Goal: Information Seeking & Learning: Check status

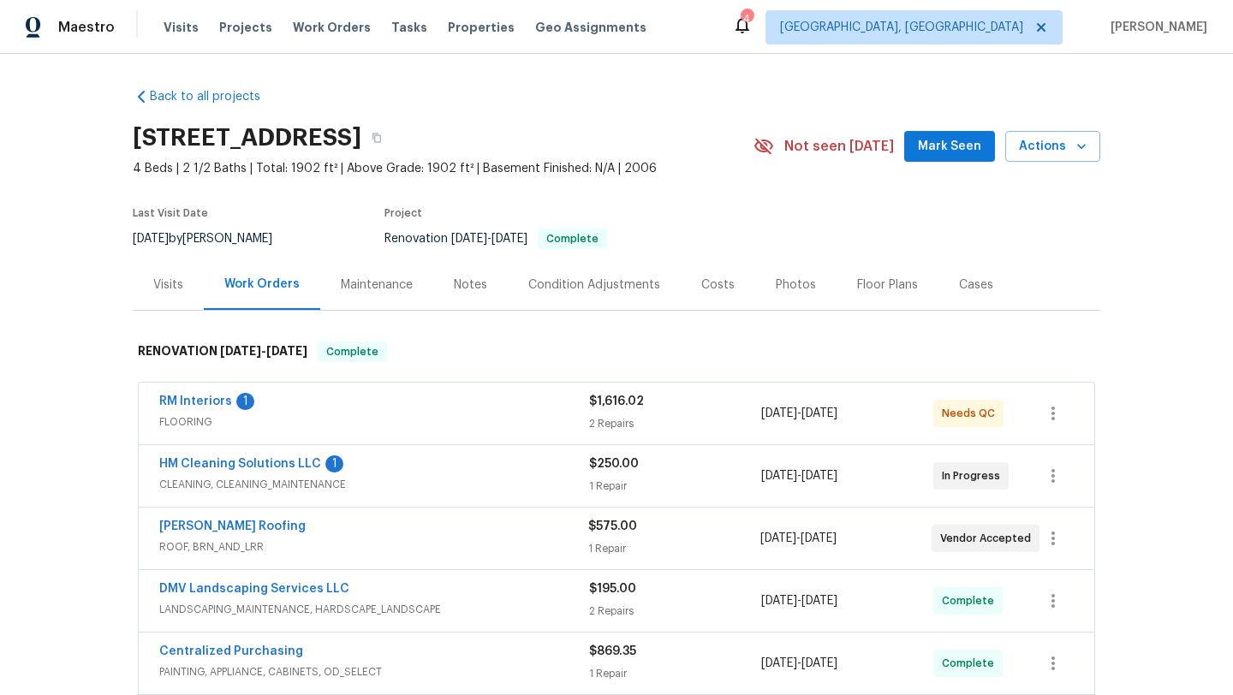
click at [177, 286] on div "Visits" at bounding box center [168, 285] width 30 height 17
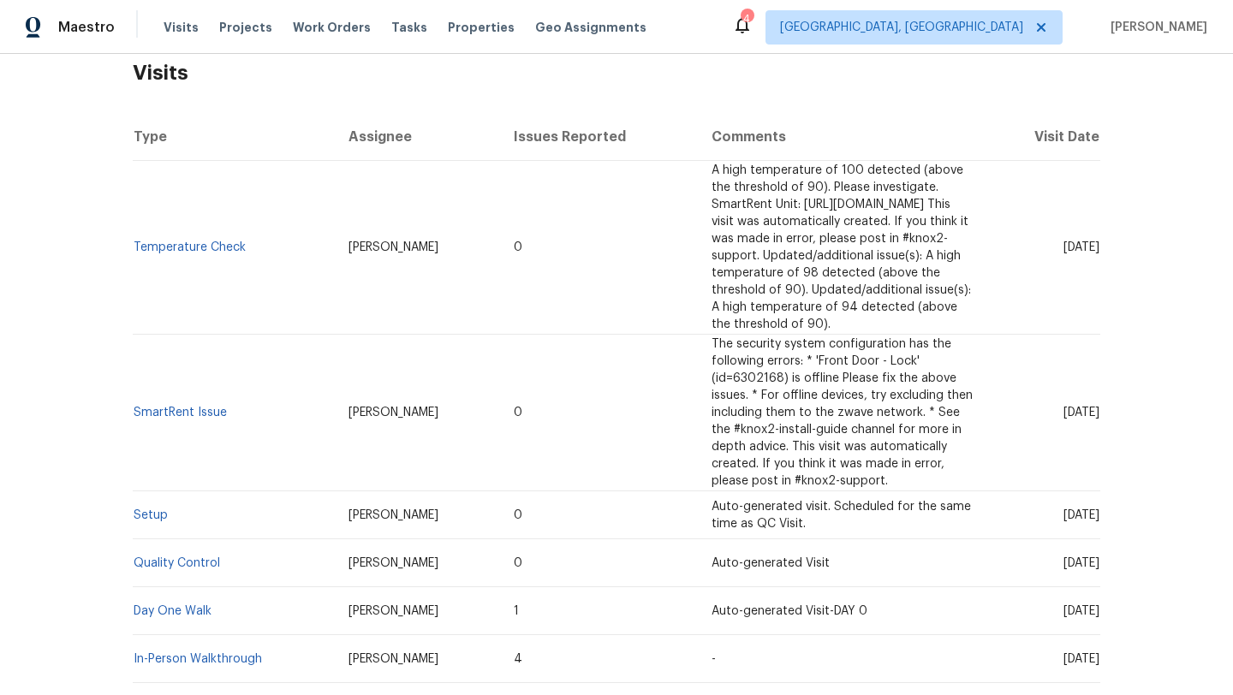
scroll to position [296, 0]
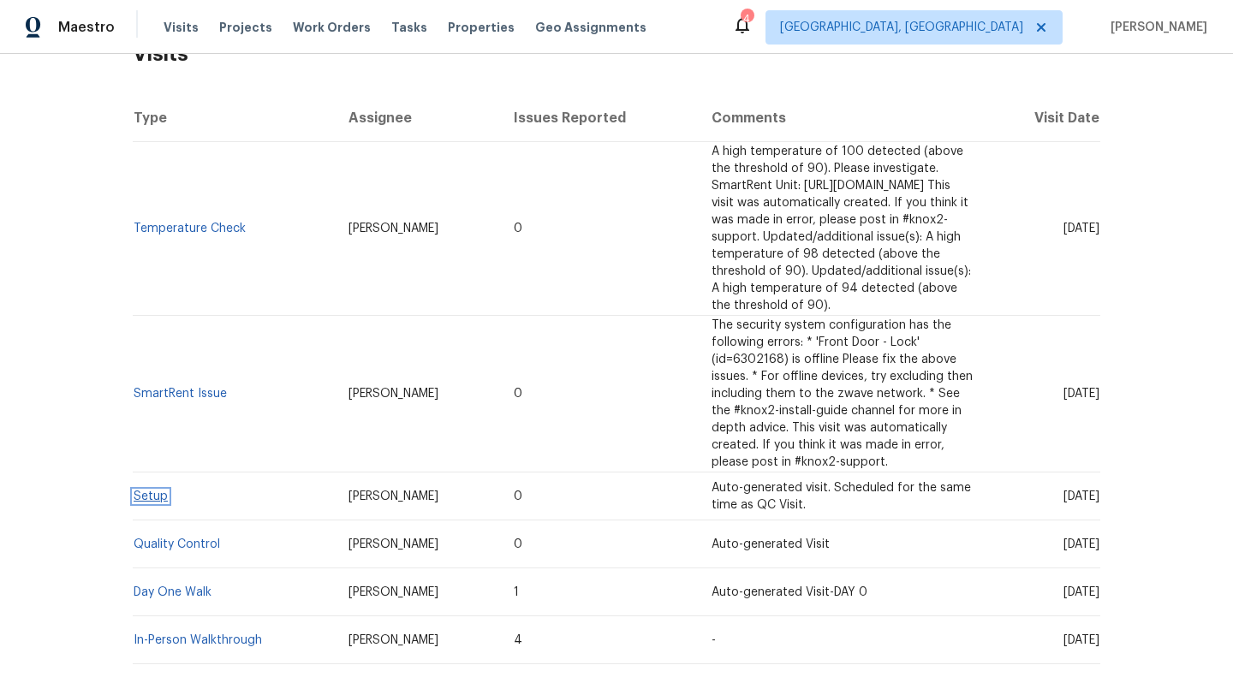
click at [159, 491] on link "Setup" at bounding box center [151, 497] width 34 height 12
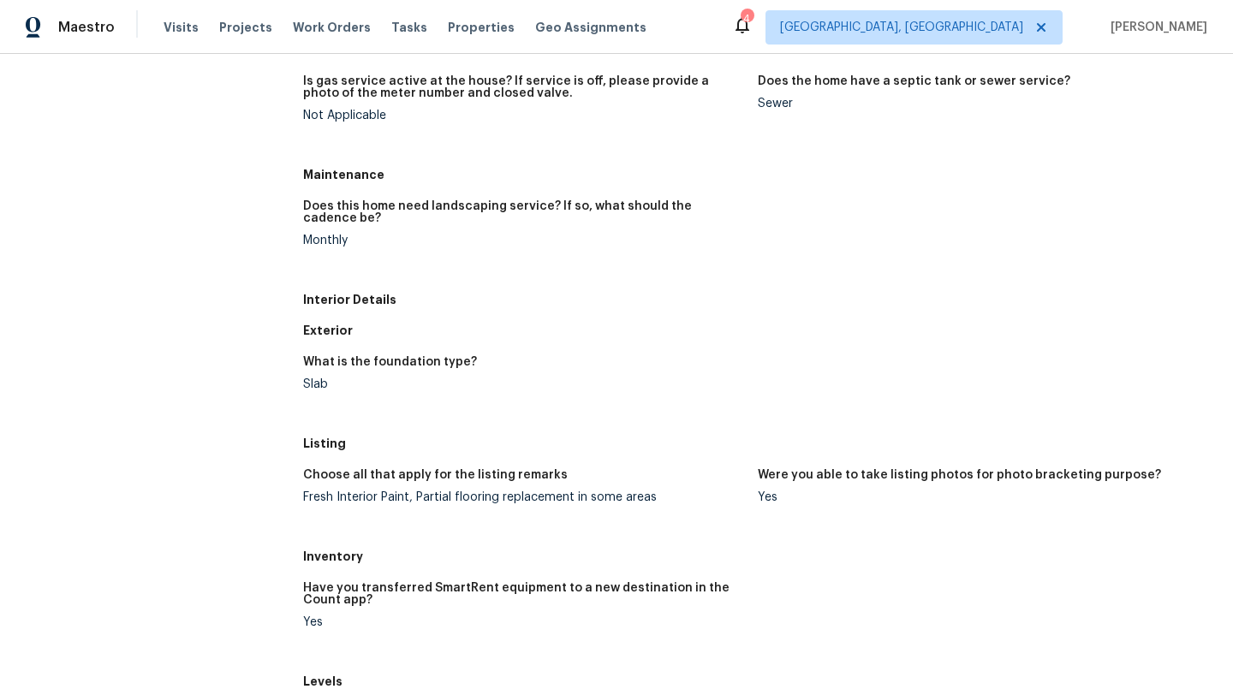
scroll to position [400, 0]
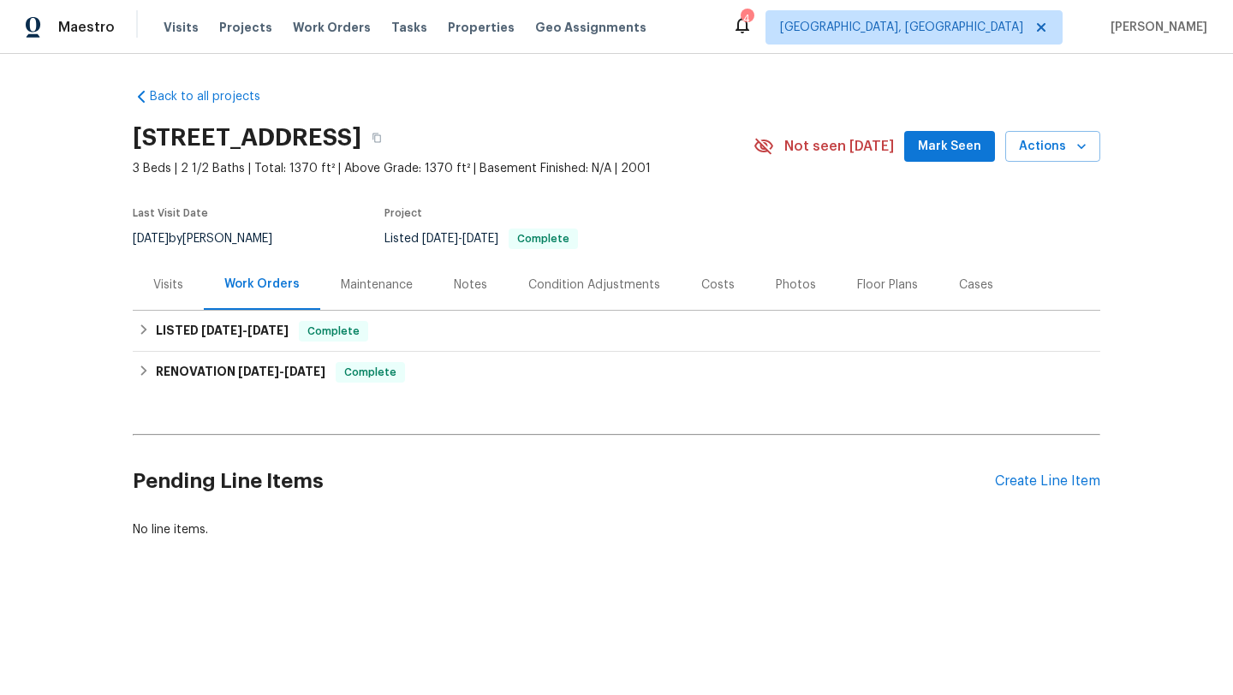
click at [380, 294] on div "Maintenance" at bounding box center [377, 285] width 72 height 17
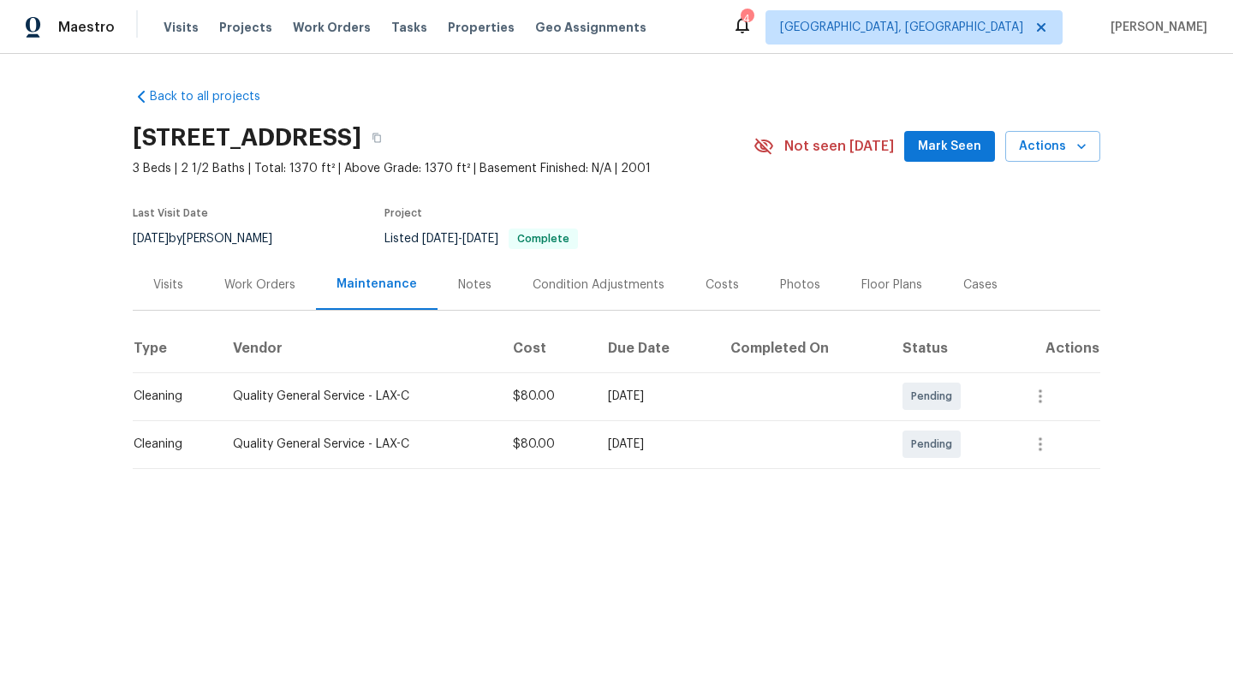
click at [298, 308] on div "Work Orders" at bounding box center [260, 284] width 112 height 51
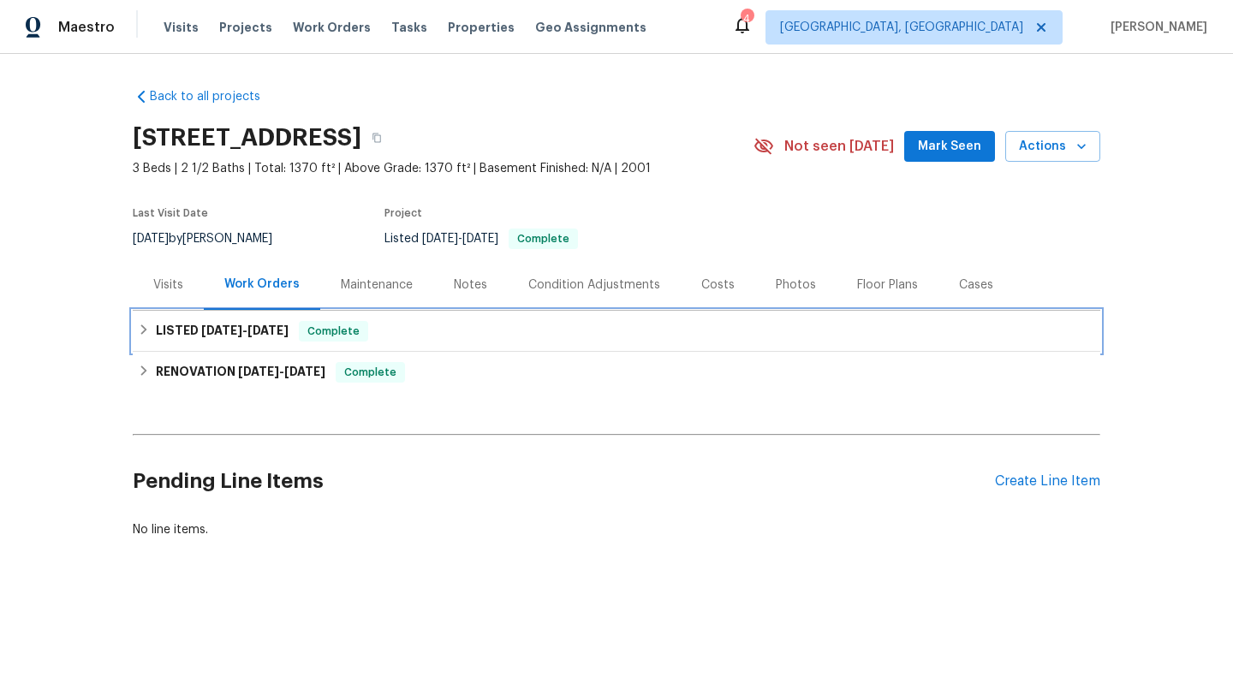
click at [278, 339] on h6 "LISTED 9/11/25 - 9/12/25" at bounding box center [222, 331] width 133 height 21
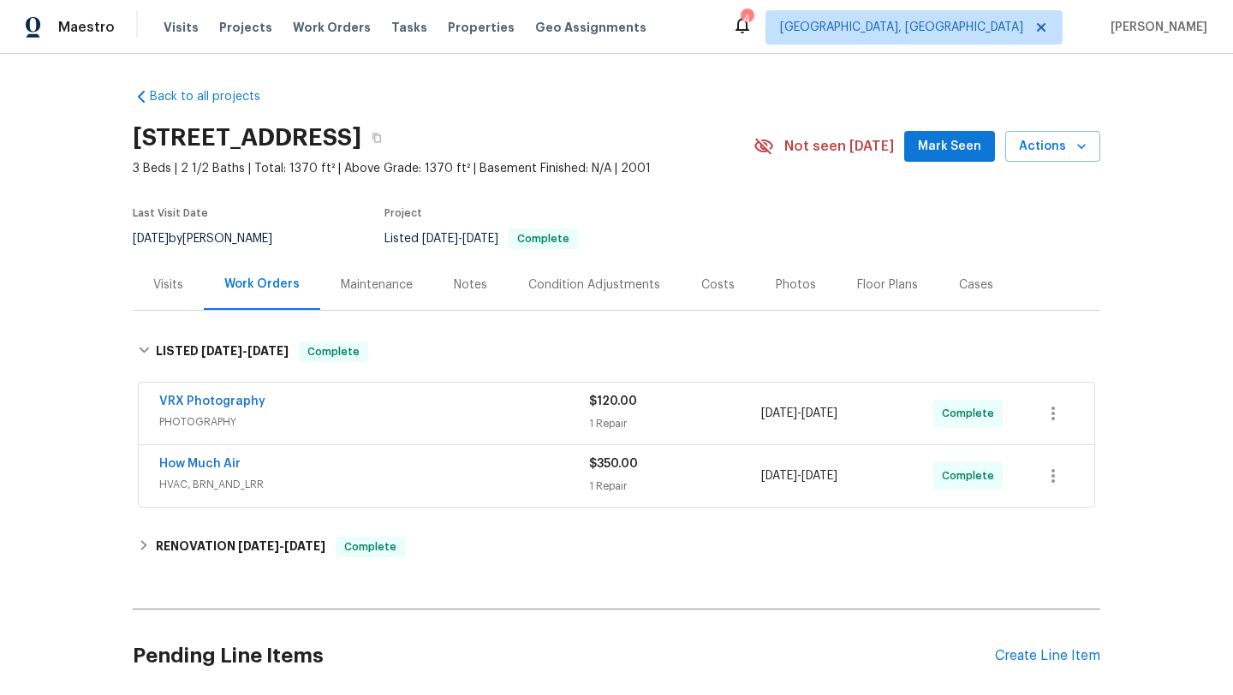
click at [238, 585] on div "Back to all projects 20000 Plum Canyon Rd Unit 1815, Santa Clarita, CA 91350 3 …" at bounding box center [617, 400] width 968 height 652
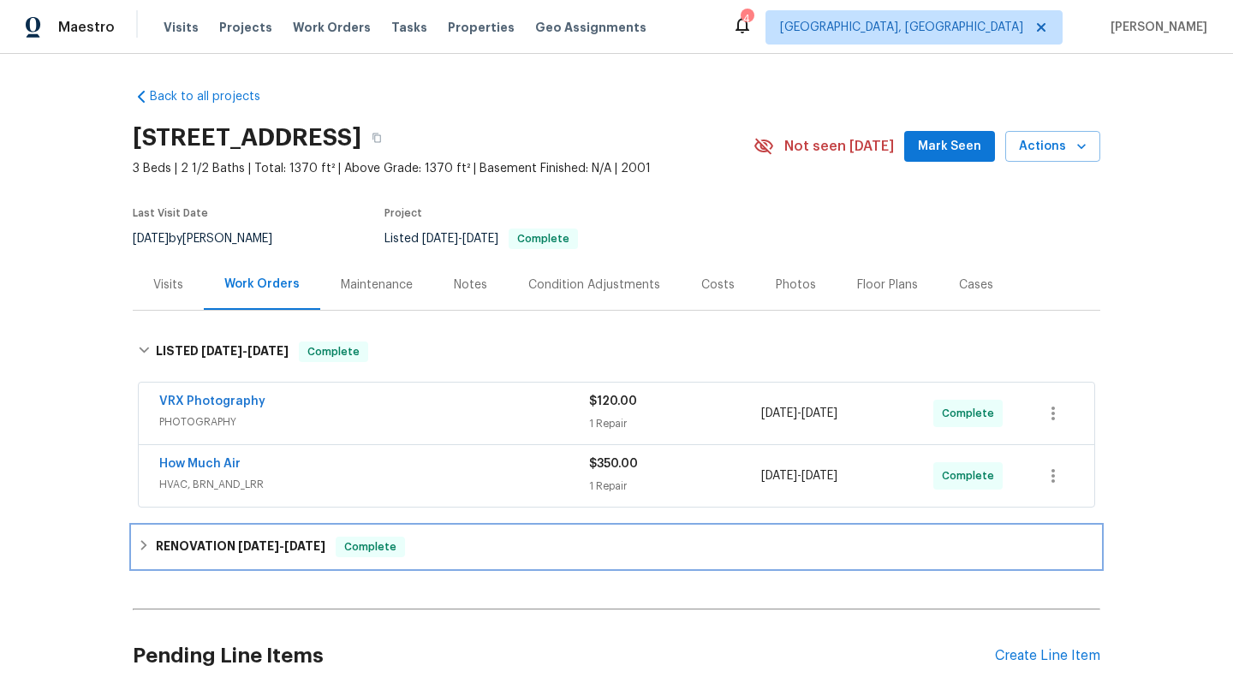
click at [245, 557] on h6 "RENOVATION 9/4/25 - 9/9/25" at bounding box center [241, 547] width 170 height 21
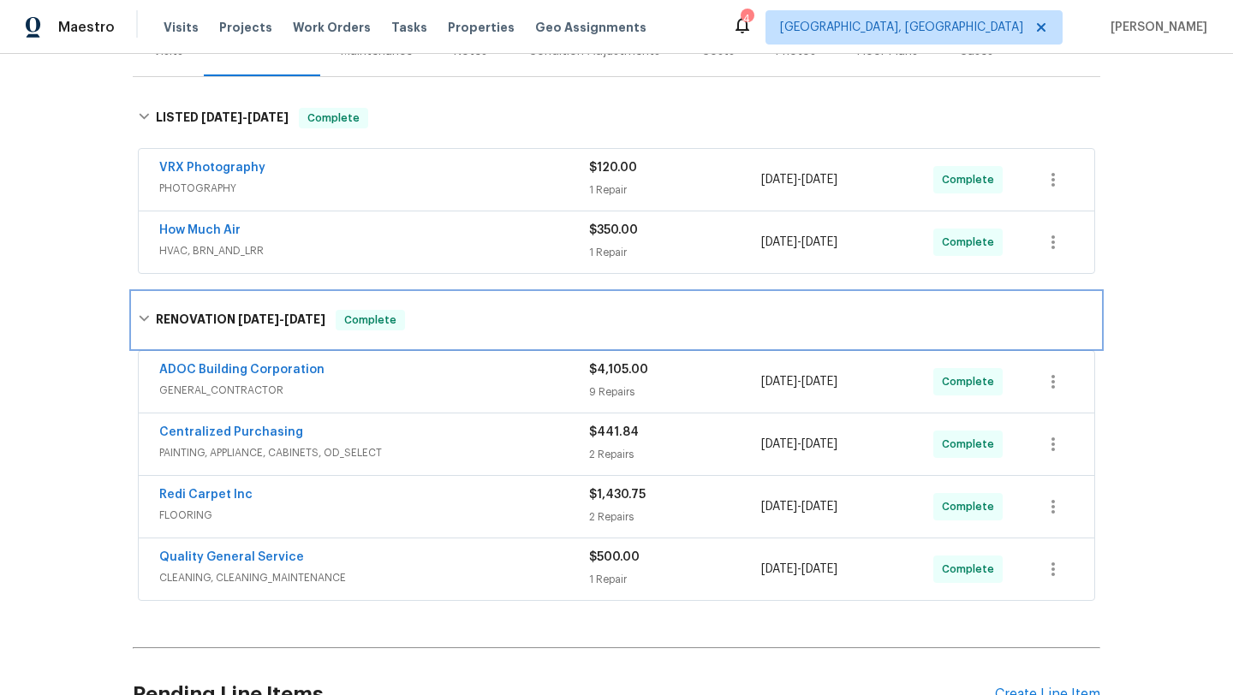
scroll to position [247, 0]
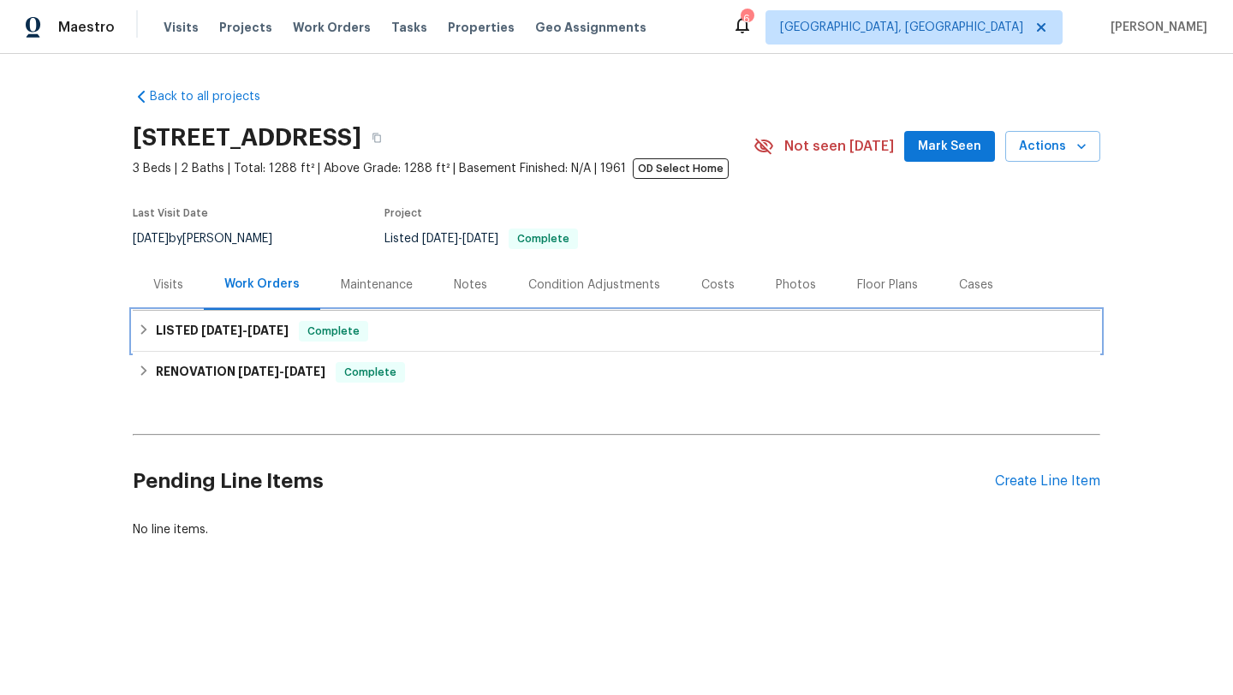
click at [349, 322] on div "Complete" at bounding box center [333, 331] width 69 height 21
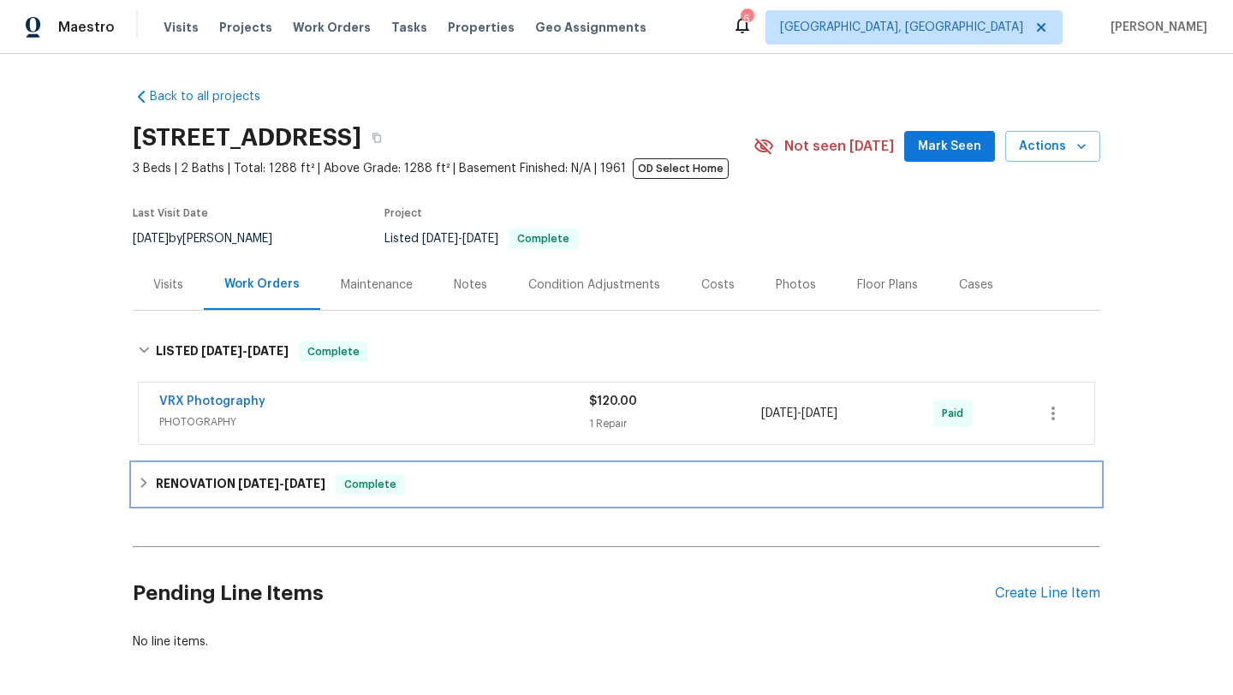
click at [260, 499] on div "RENOVATION 5/13/25 - 6/5/25 Complete" at bounding box center [617, 484] width 968 height 41
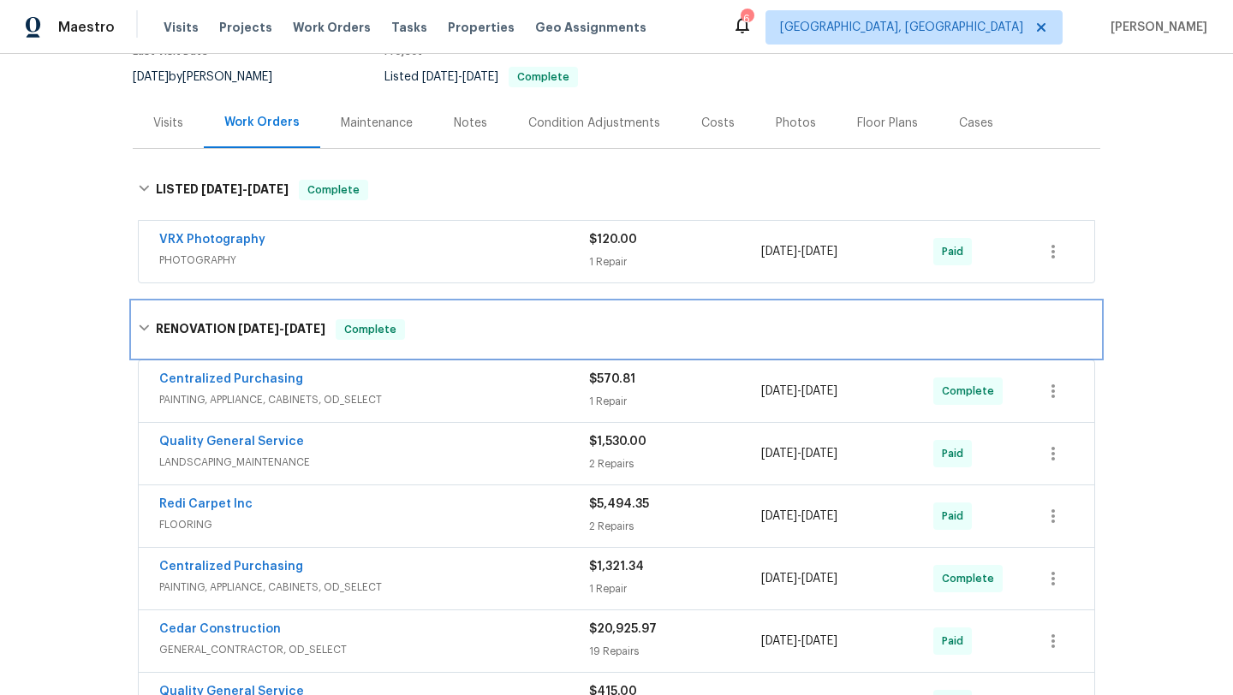
scroll to position [170, 0]
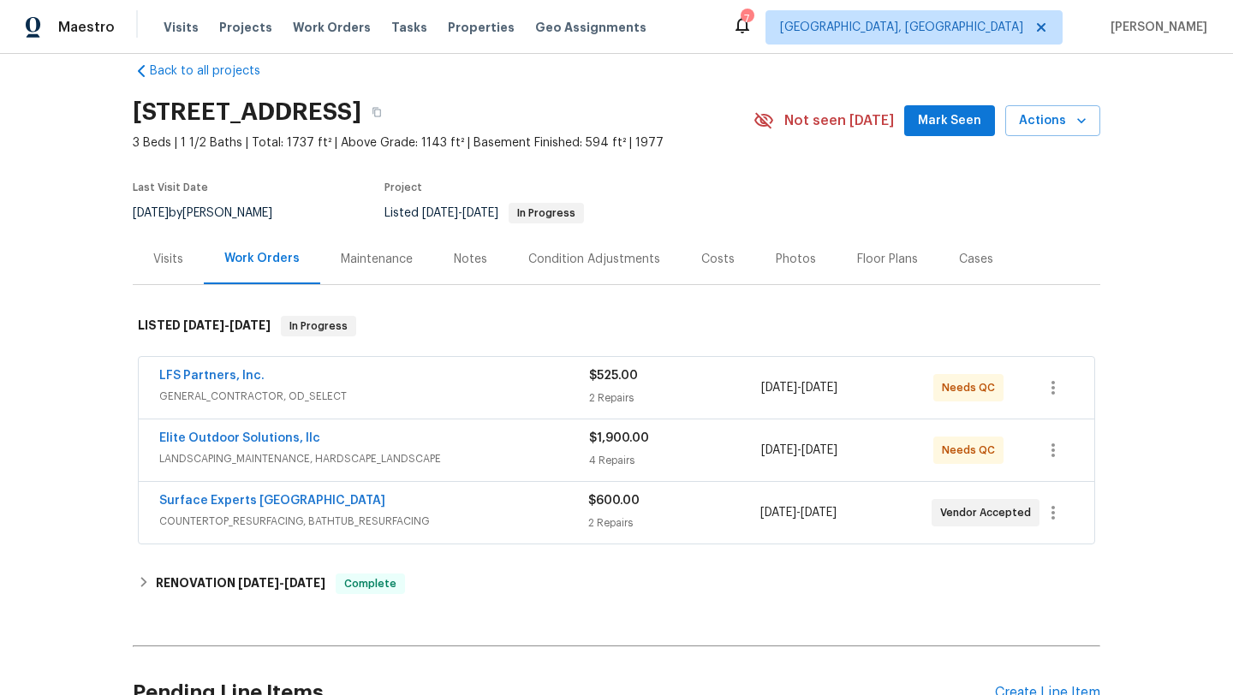
scroll to position [26, 0]
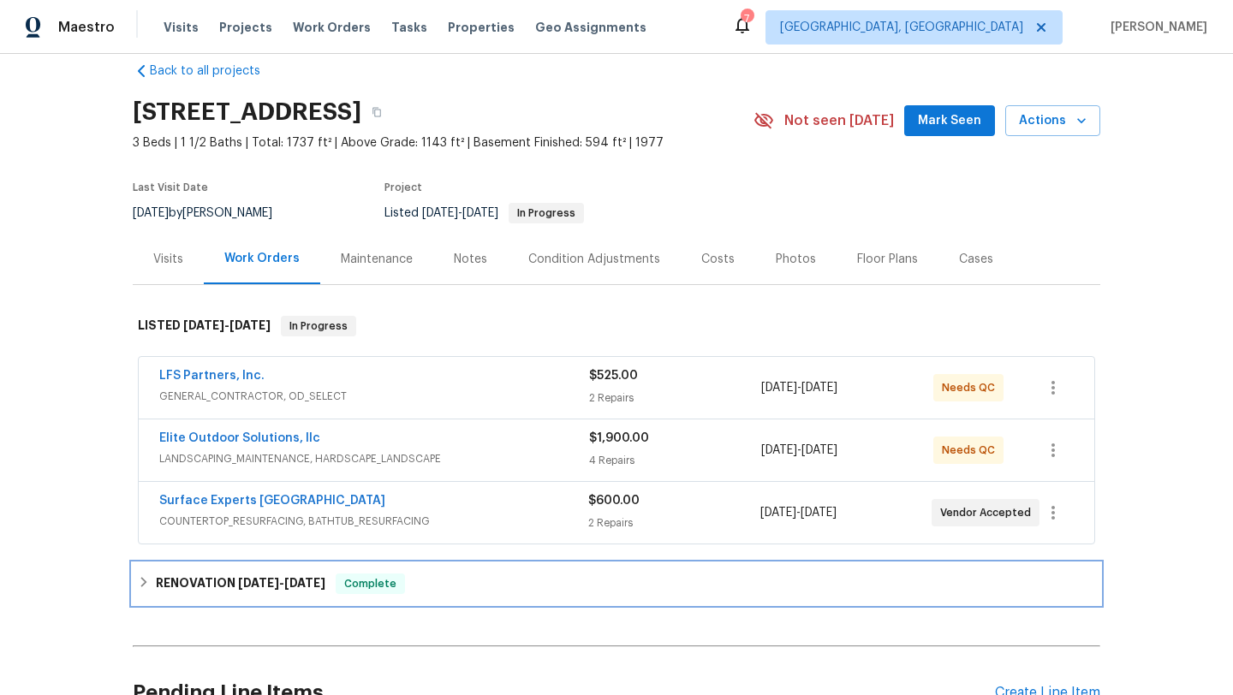
click at [234, 582] on h6 "RENOVATION [DATE] - [DATE]" at bounding box center [241, 584] width 170 height 21
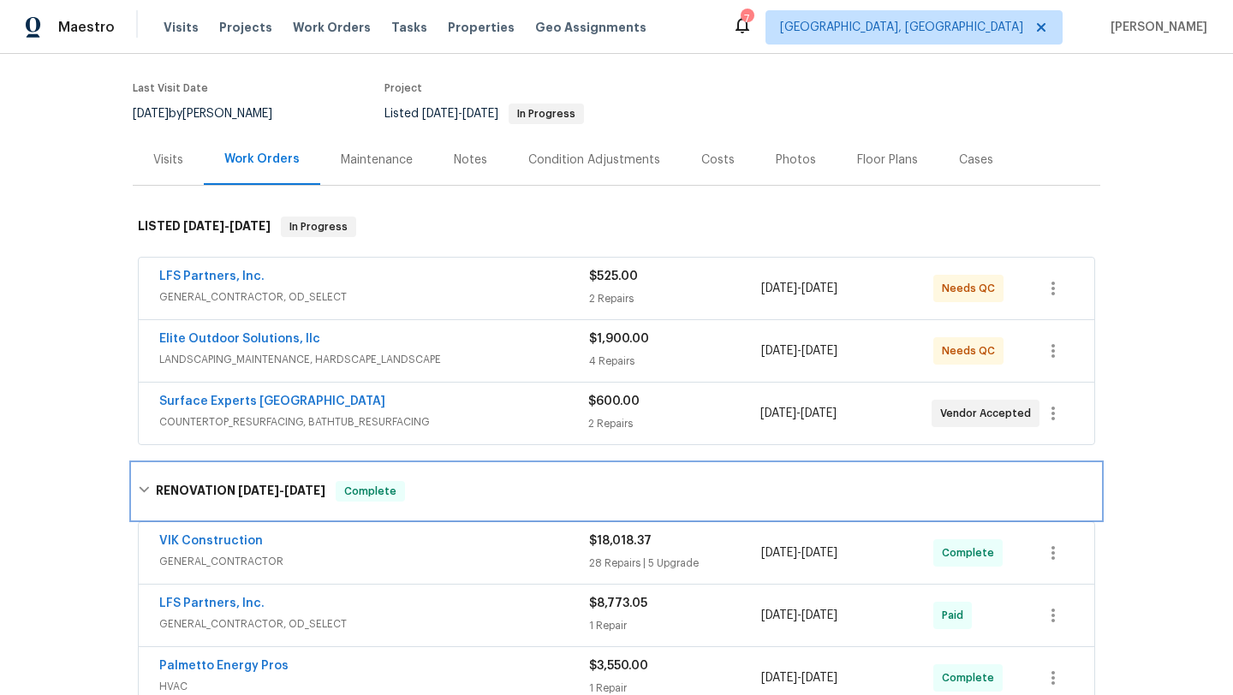
scroll to position [118, 0]
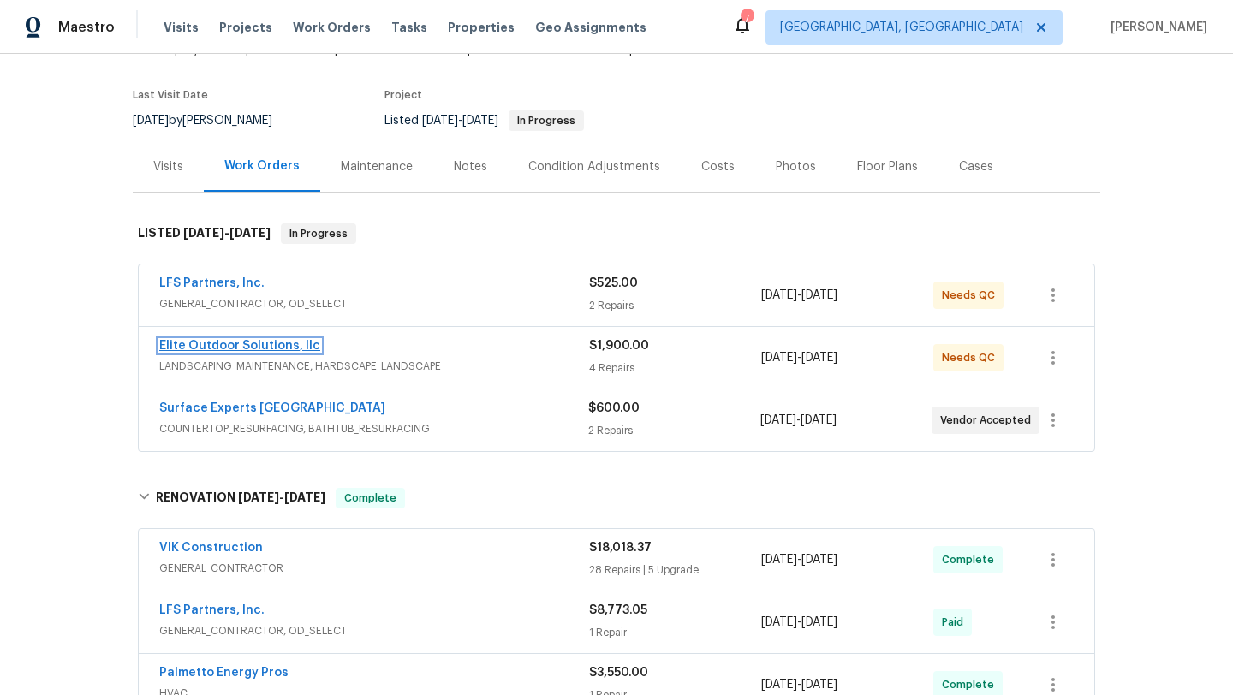
click at [289, 347] on link "Elite Outdoor Solutions, llc" at bounding box center [239, 346] width 161 height 12
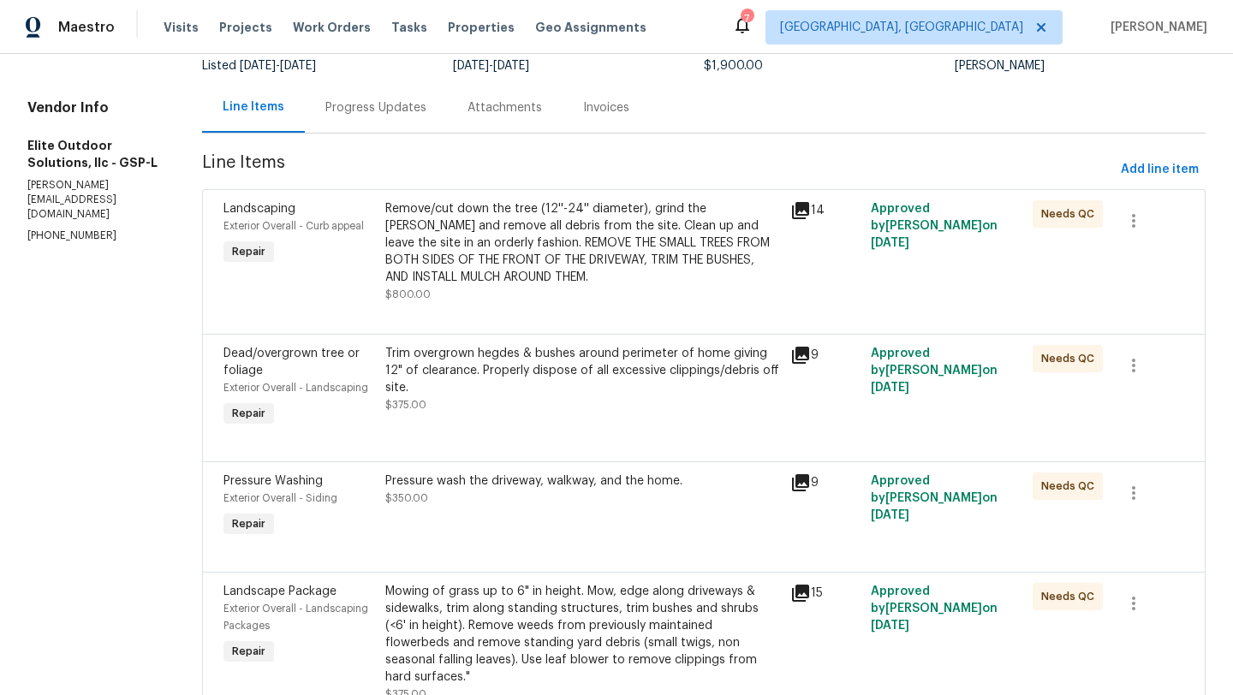
scroll to position [147, 0]
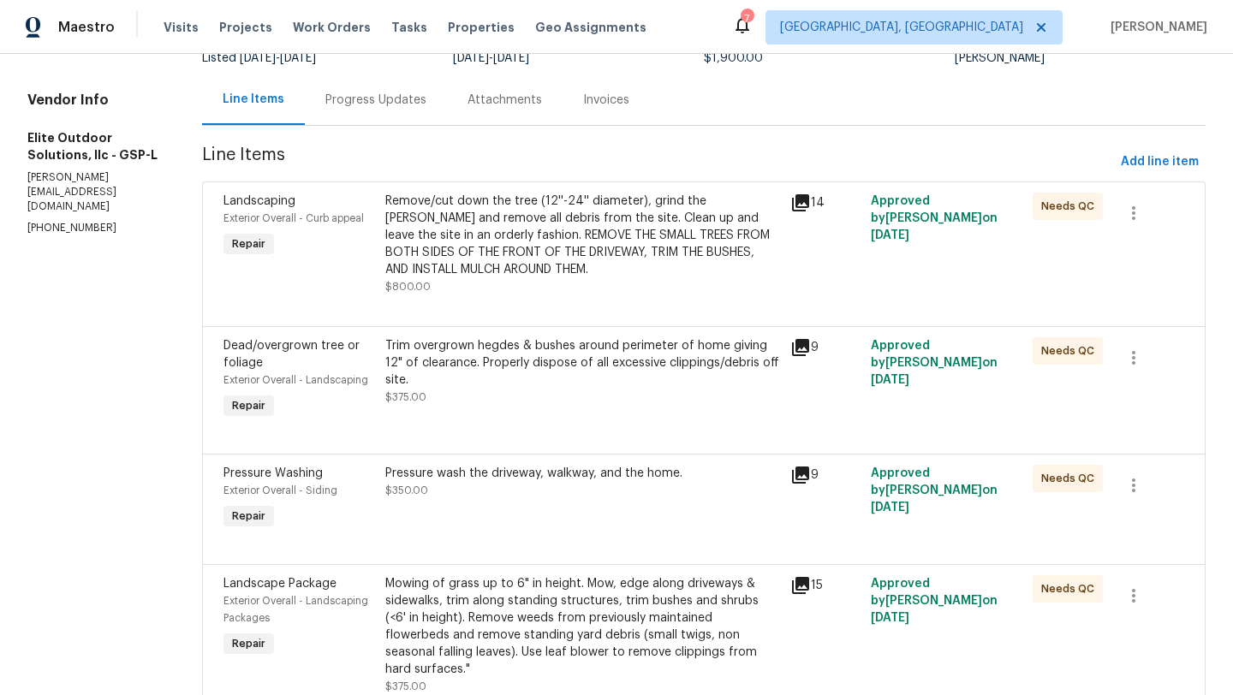
click at [345, 112] on div "Progress Updates" at bounding box center [376, 99] width 142 height 51
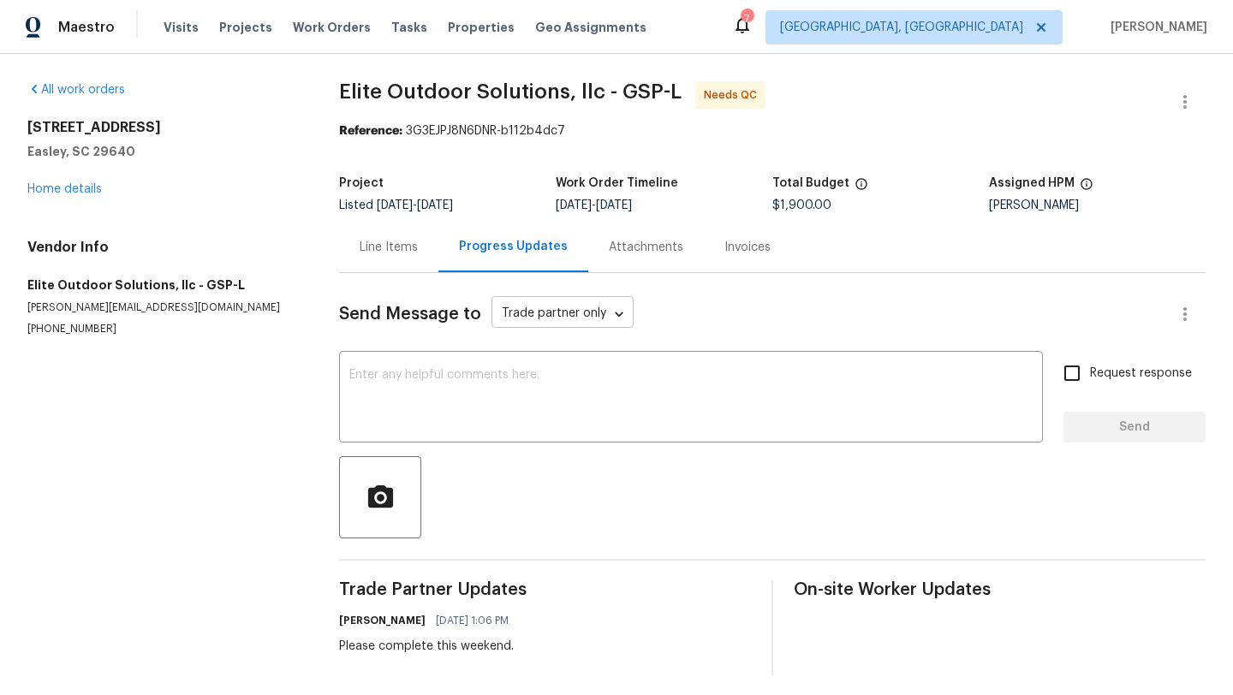
scroll to position [8, 0]
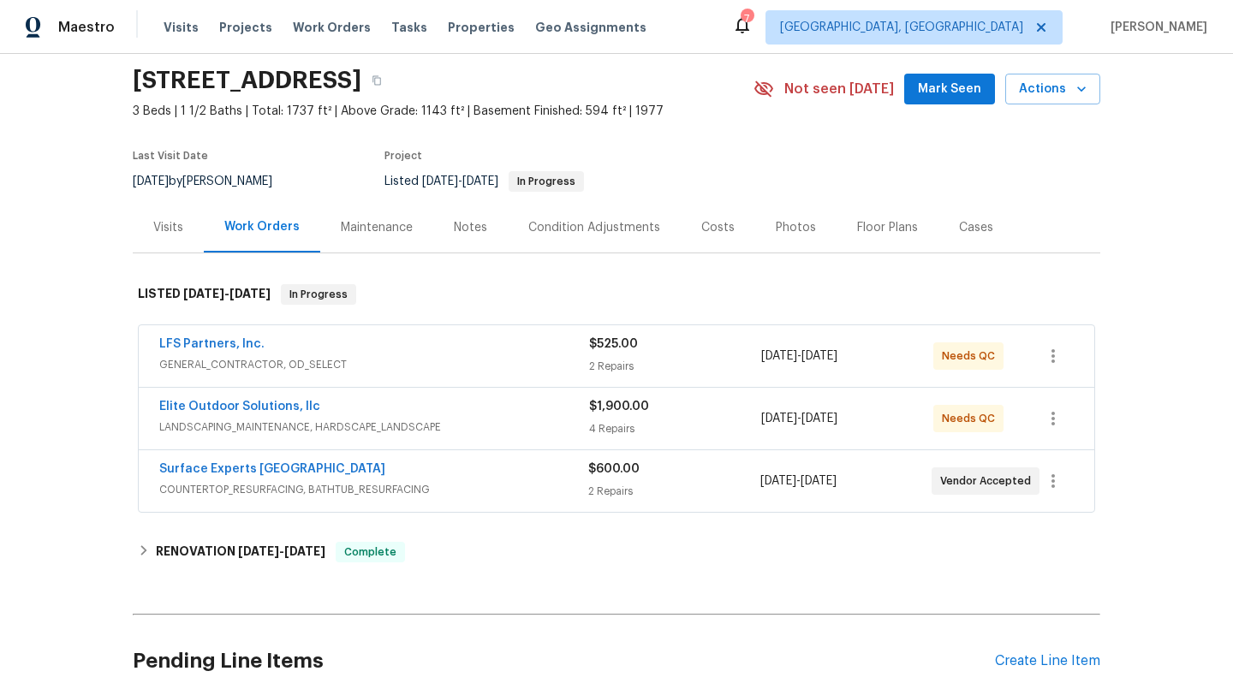
scroll to position [67, 0]
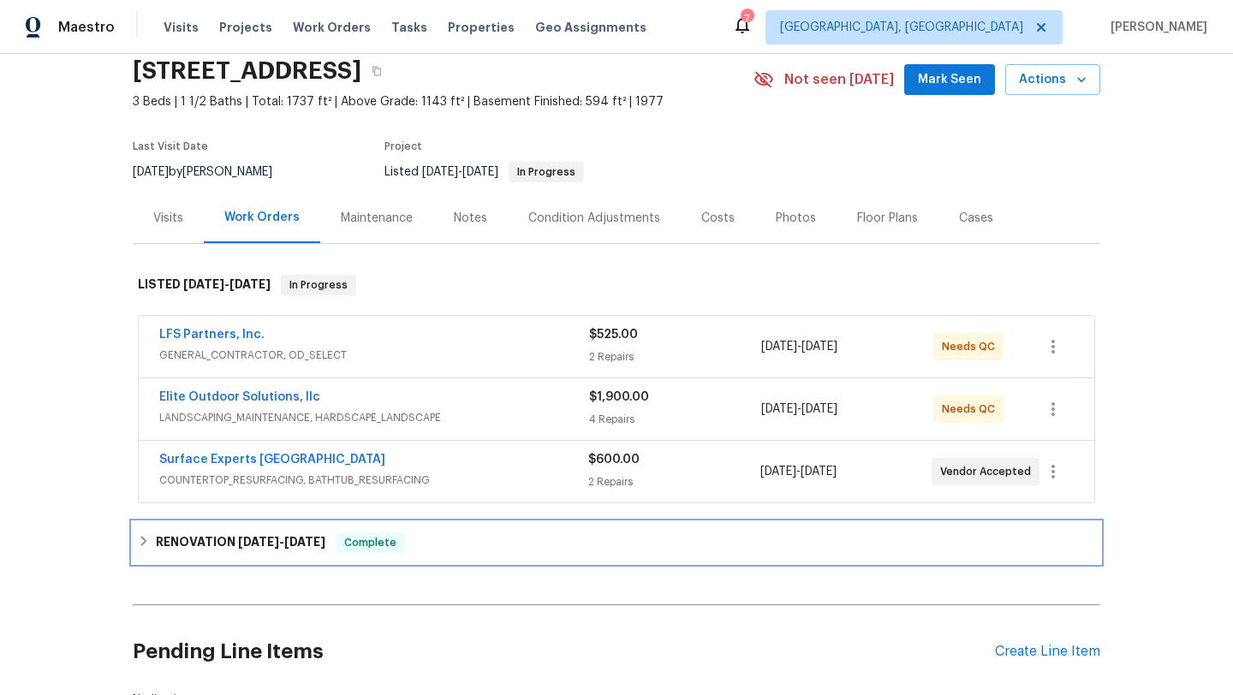
click at [447, 541] on div "RENOVATION 8/18/25 - 9/8/25 Complete" at bounding box center [616, 543] width 957 height 21
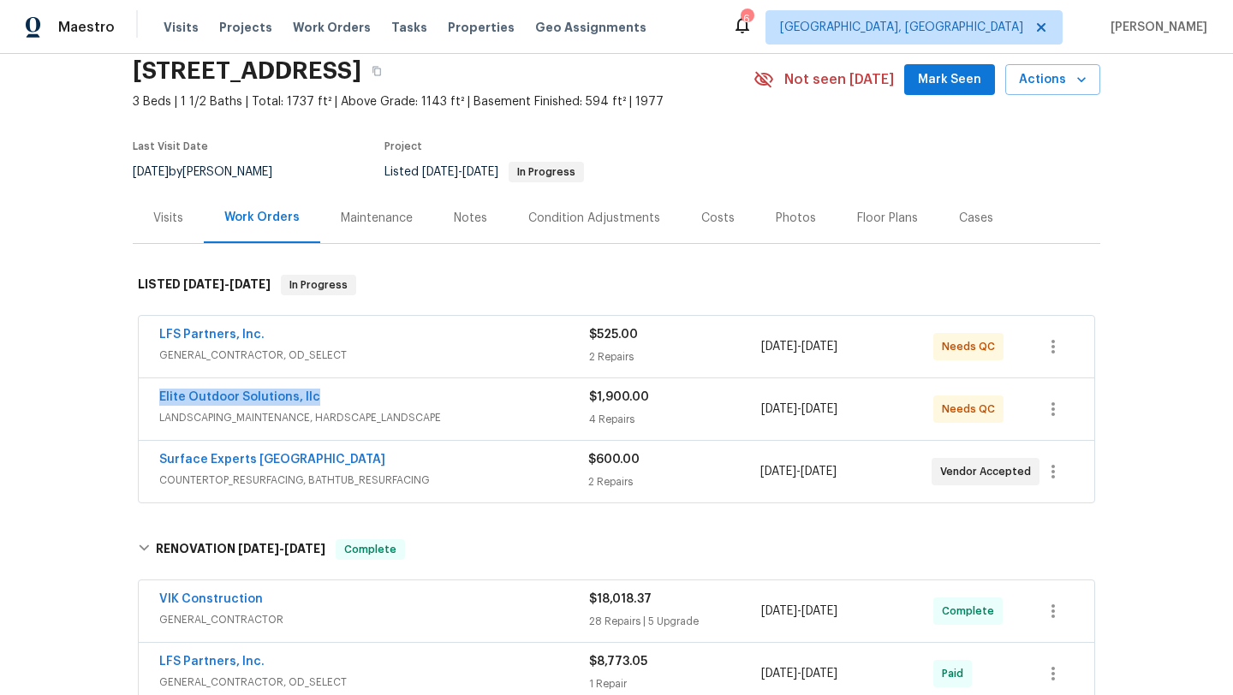
drag, startPoint x: 155, startPoint y: 388, endPoint x: 324, endPoint y: 395, distance: 168.8
click at [324, 395] on div "Elite Outdoor Solutions, llc LANDSCAPING_MAINTENANCE, HARDSCAPE_LANDSCAPE $1,90…" at bounding box center [617, 409] width 956 height 62
copy link "Elite Outdoor Solutions, llc"
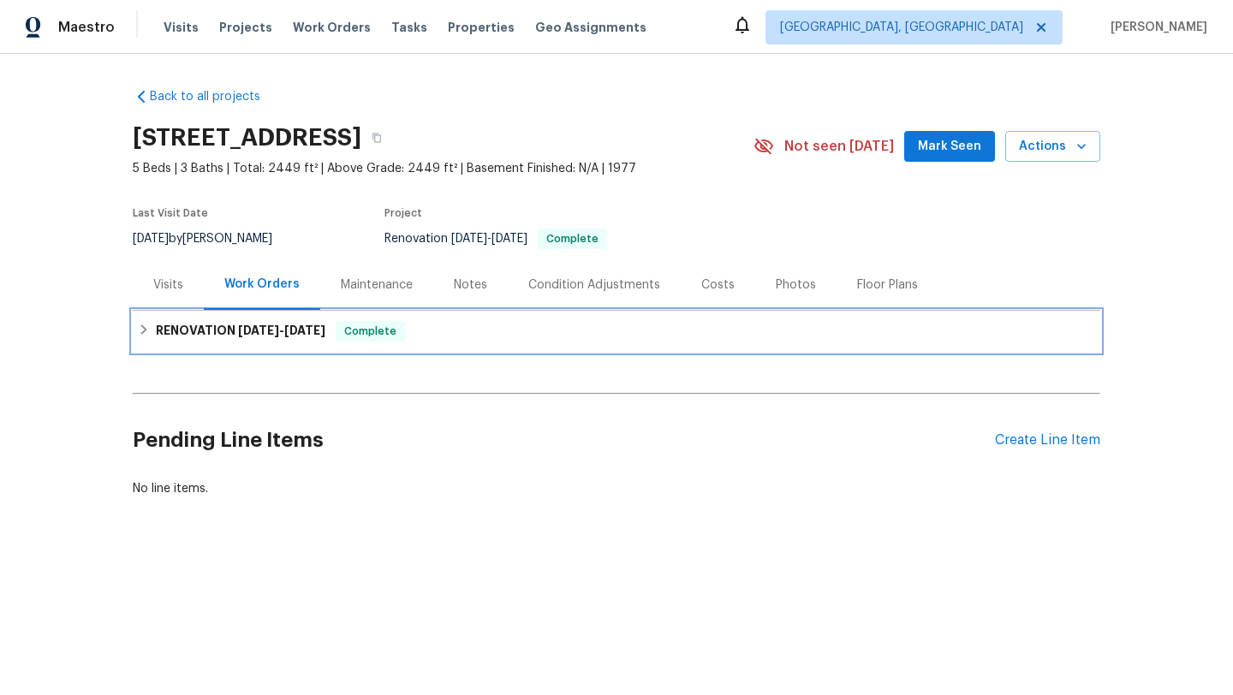
click at [226, 339] on h6 "RENOVATION [DATE] - [DATE]" at bounding box center [241, 331] width 170 height 21
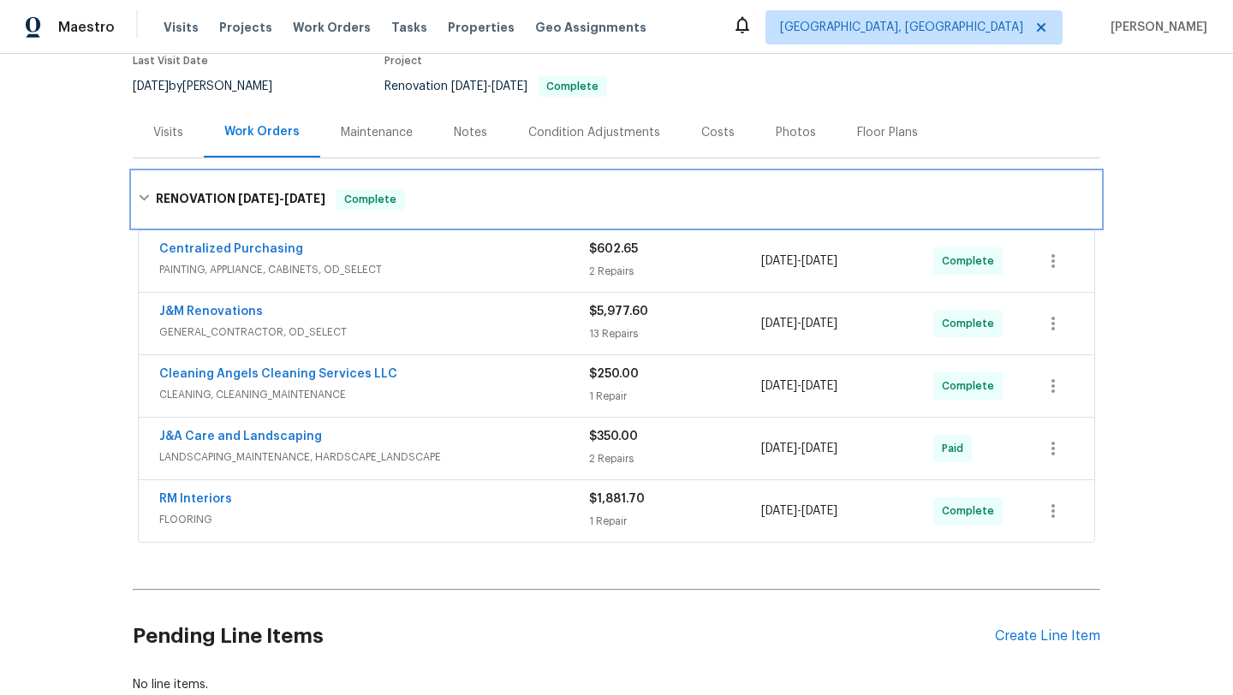
scroll to position [152, 0]
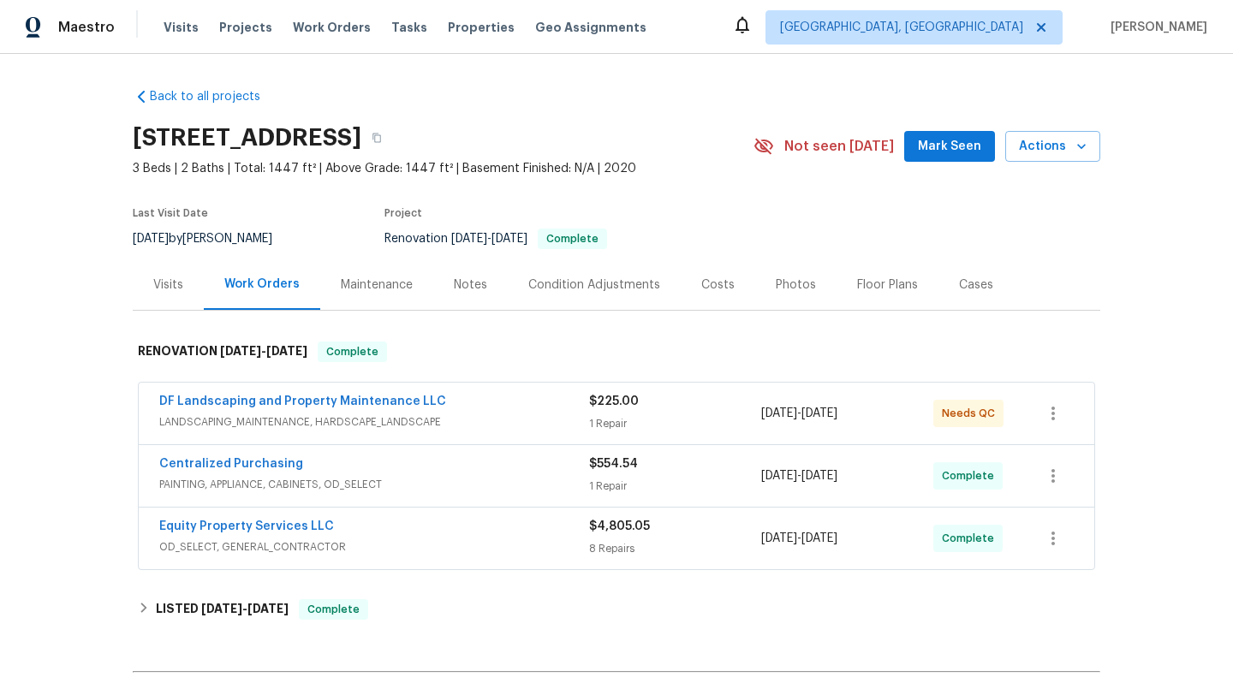
scroll to position [36, 0]
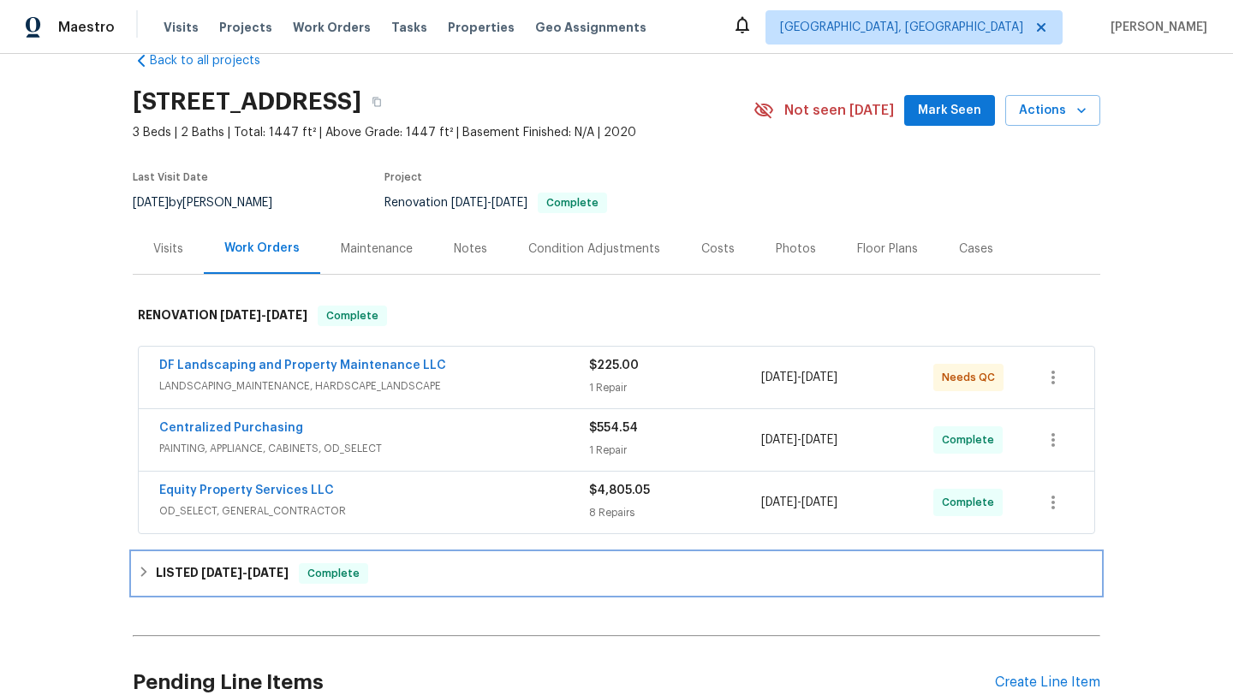
click at [327, 577] on span "Complete" at bounding box center [334, 573] width 66 height 17
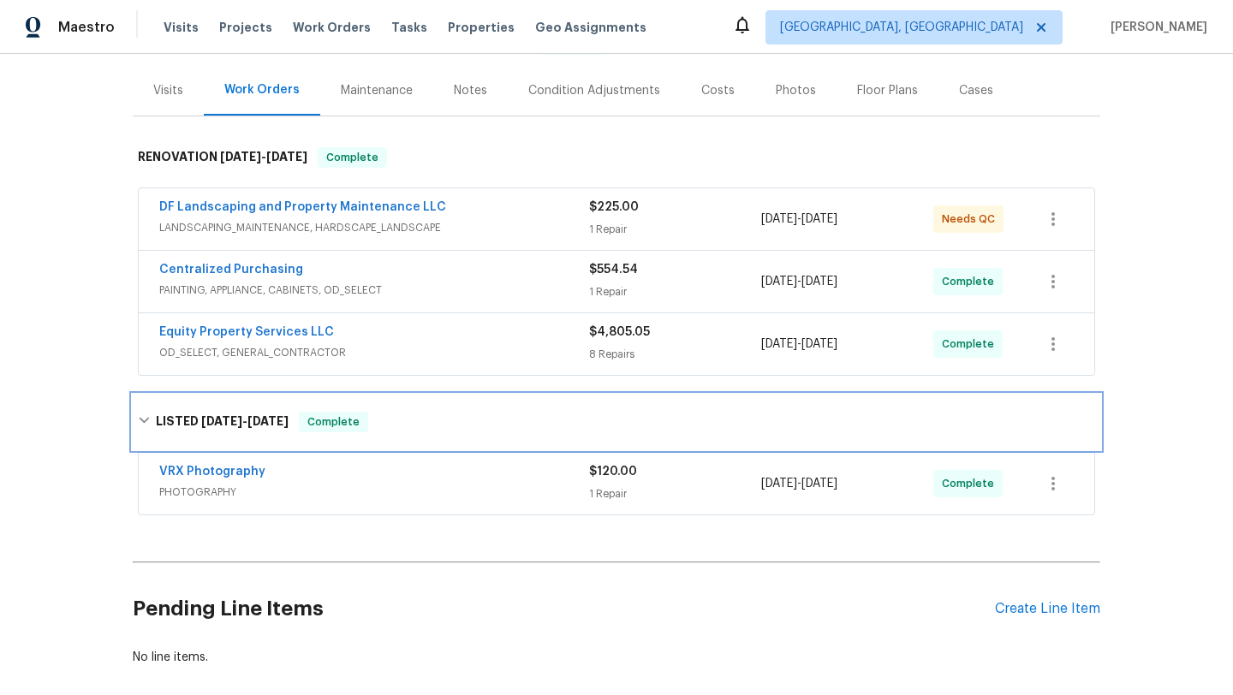
scroll to position [193, 0]
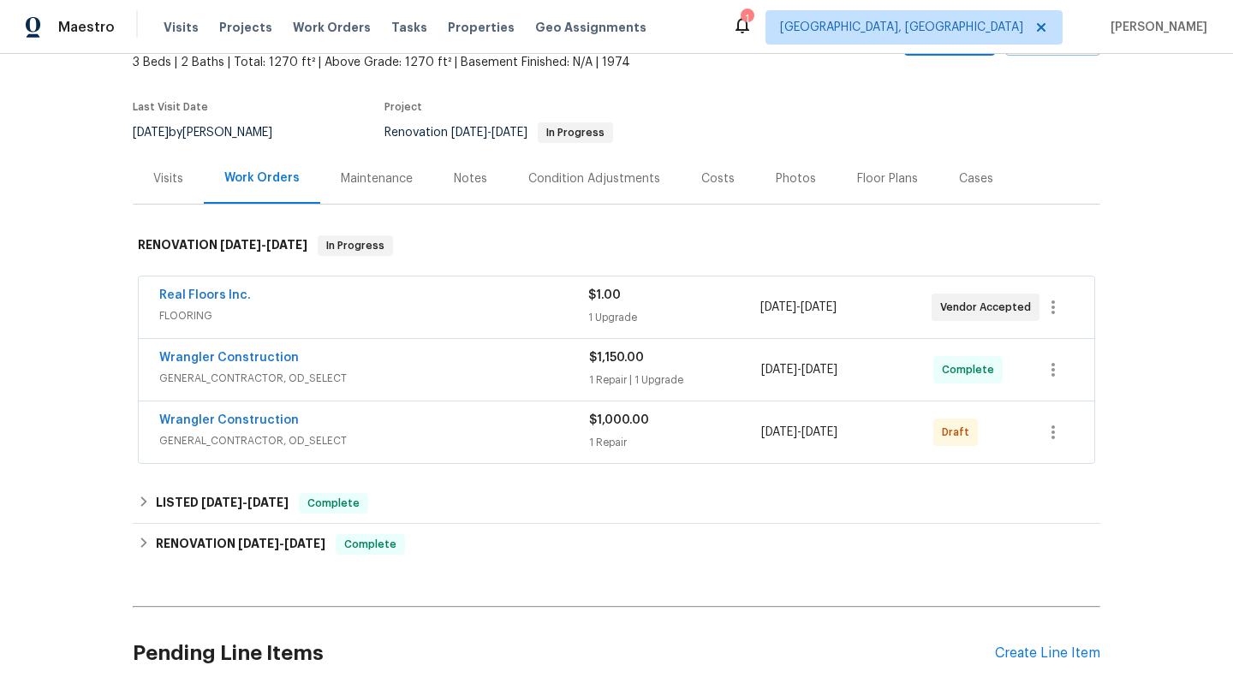
scroll to position [131, 0]
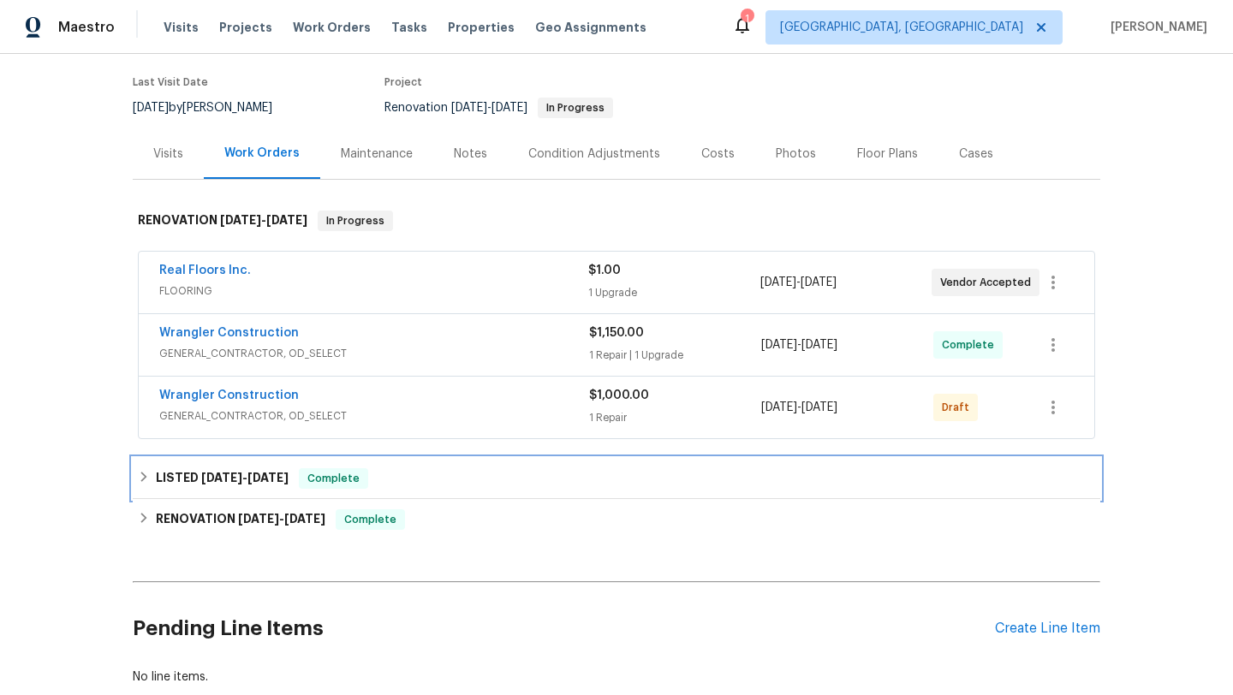
click at [313, 482] on span "Complete" at bounding box center [334, 478] width 66 height 17
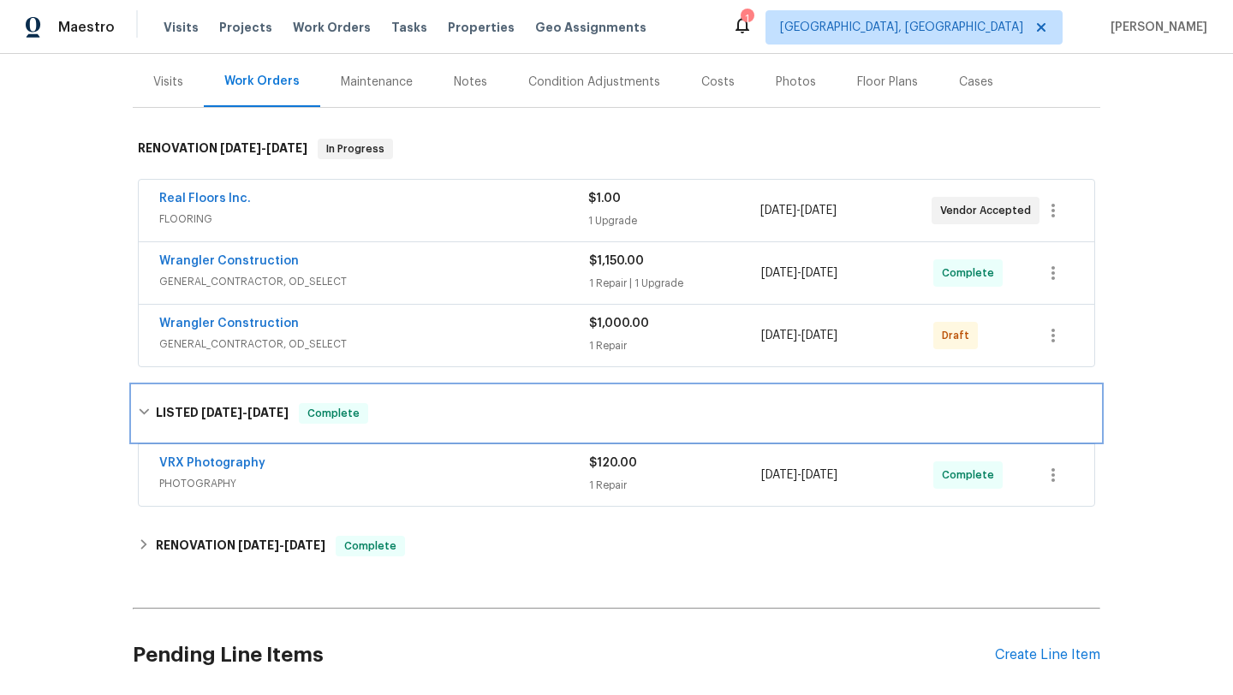
scroll to position [213, 0]
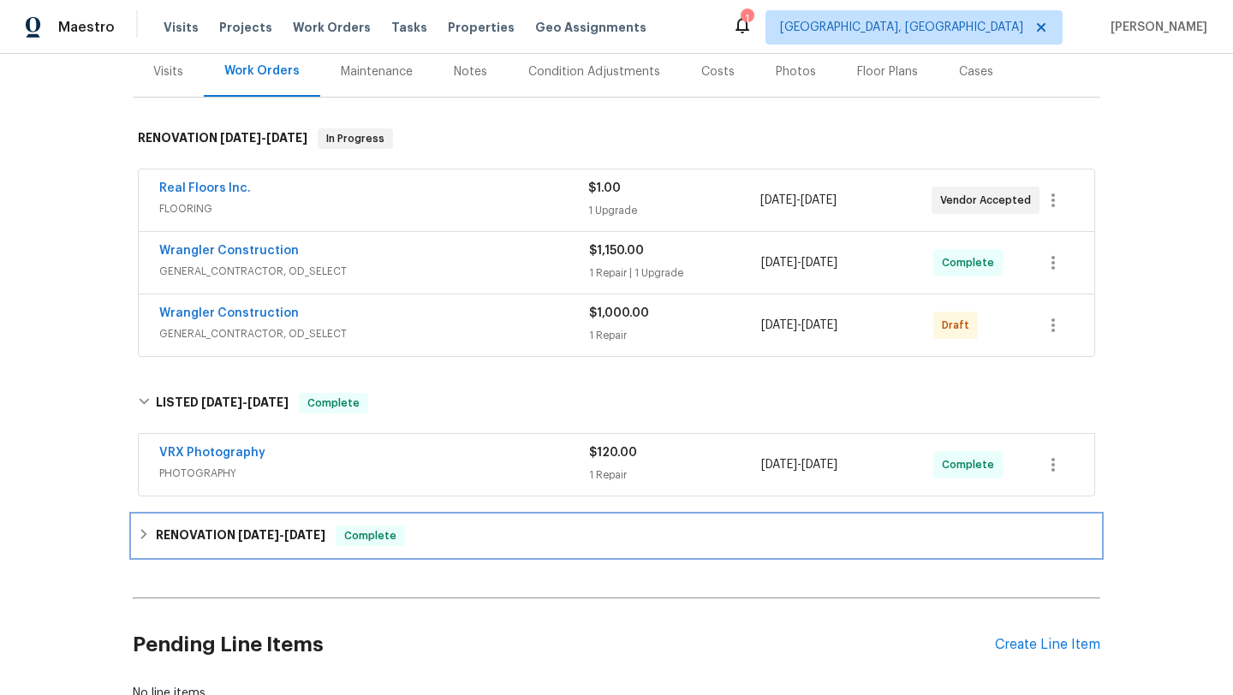
click at [295, 527] on h6 "RENOVATION 8/27/25 - 9/9/25" at bounding box center [241, 536] width 170 height 21
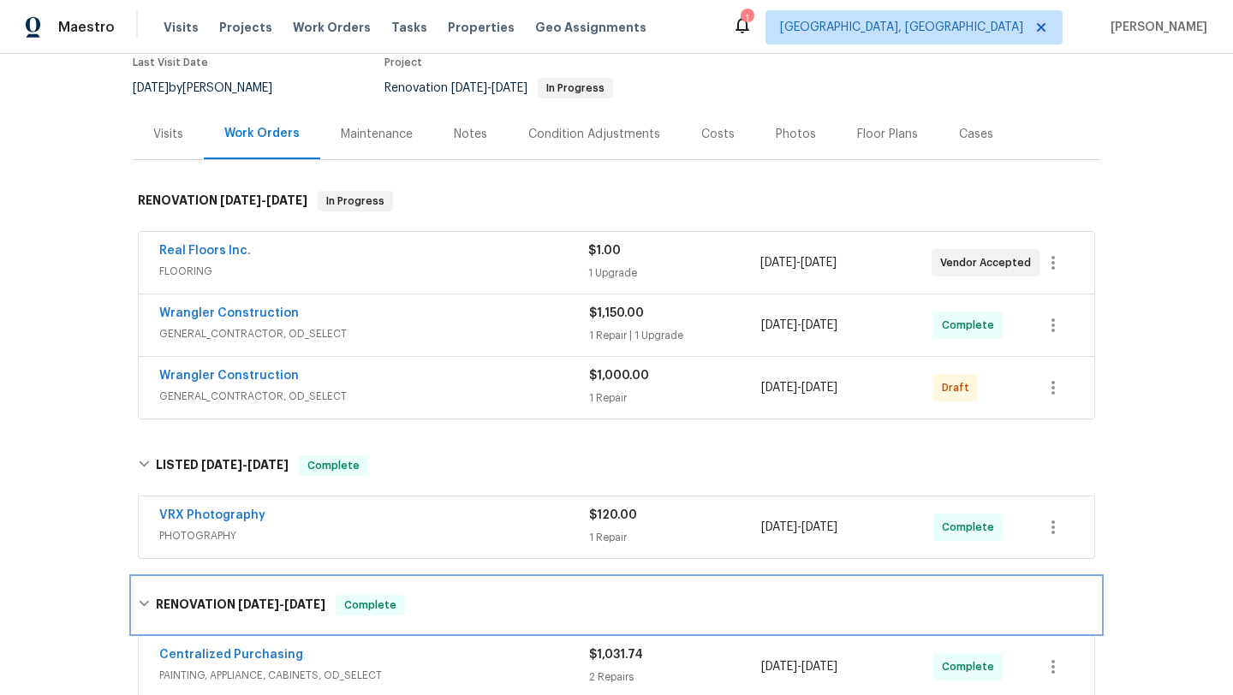
scroll to position [137, 0]
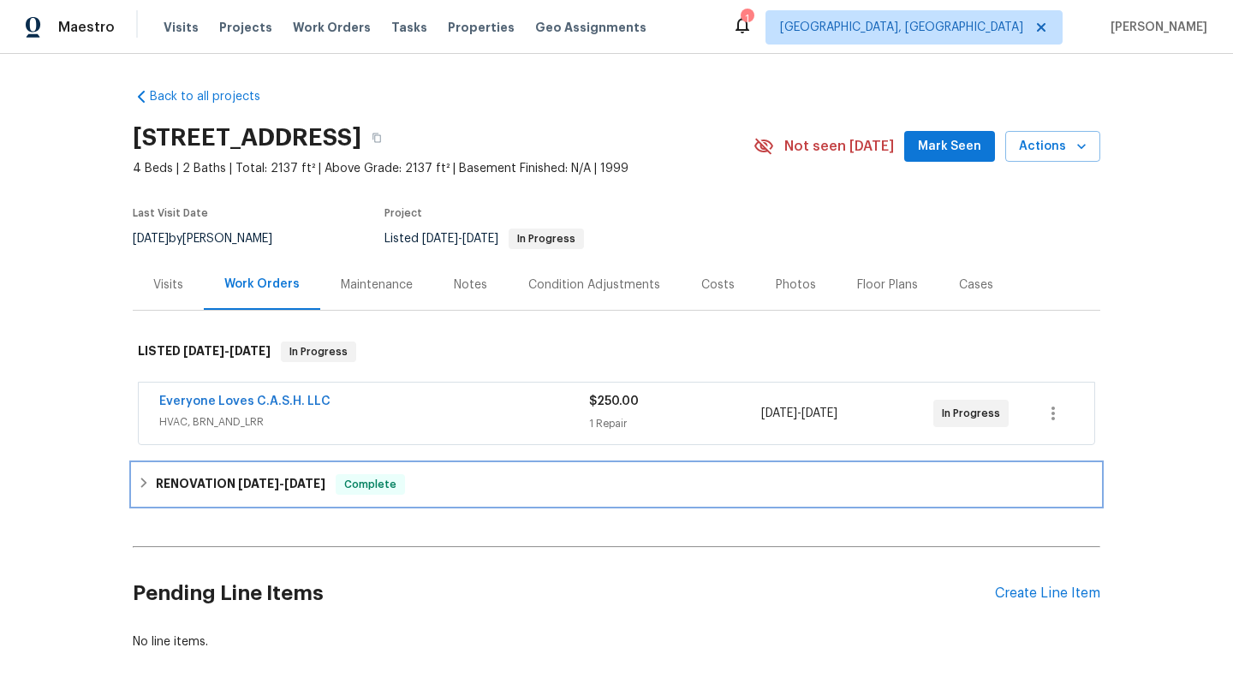
click at [354, 493] on div "Complete" at bounding box center [370, 484] width 69 height 21
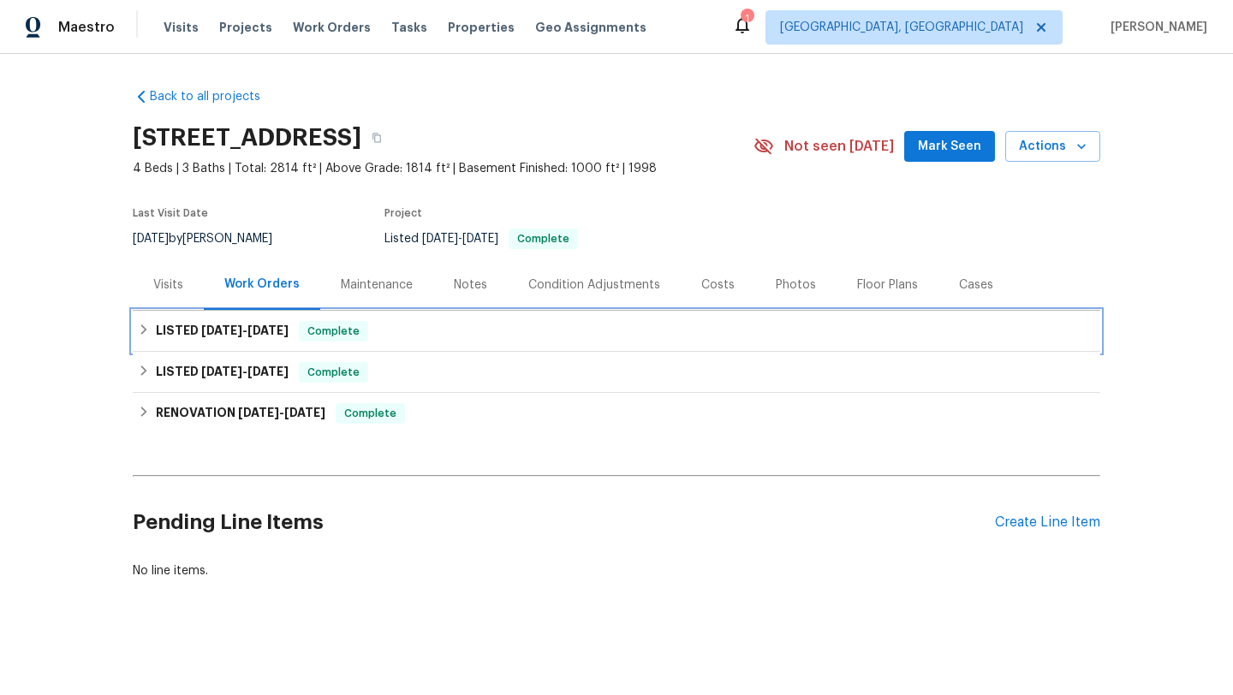
click at [380, 341] on div "LISTED [DATE] - [DATE] Complete" at bounding box center [616, 331] width 957 height 21
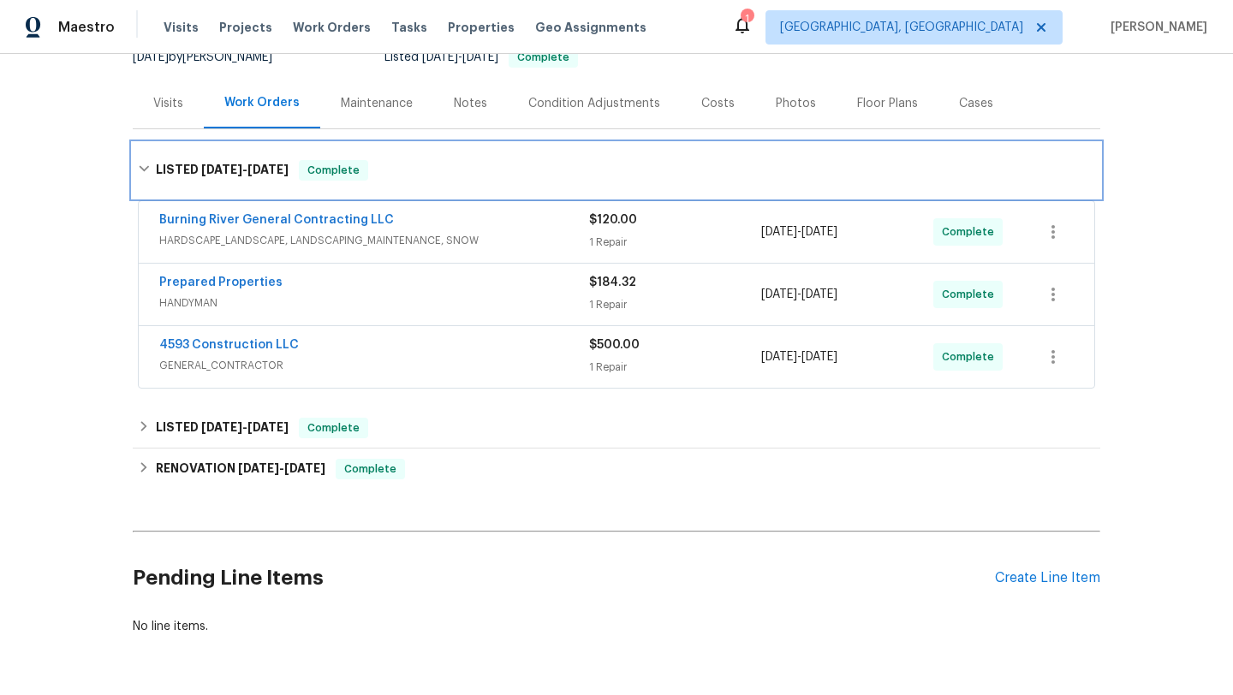
scroll to position [228, 0]
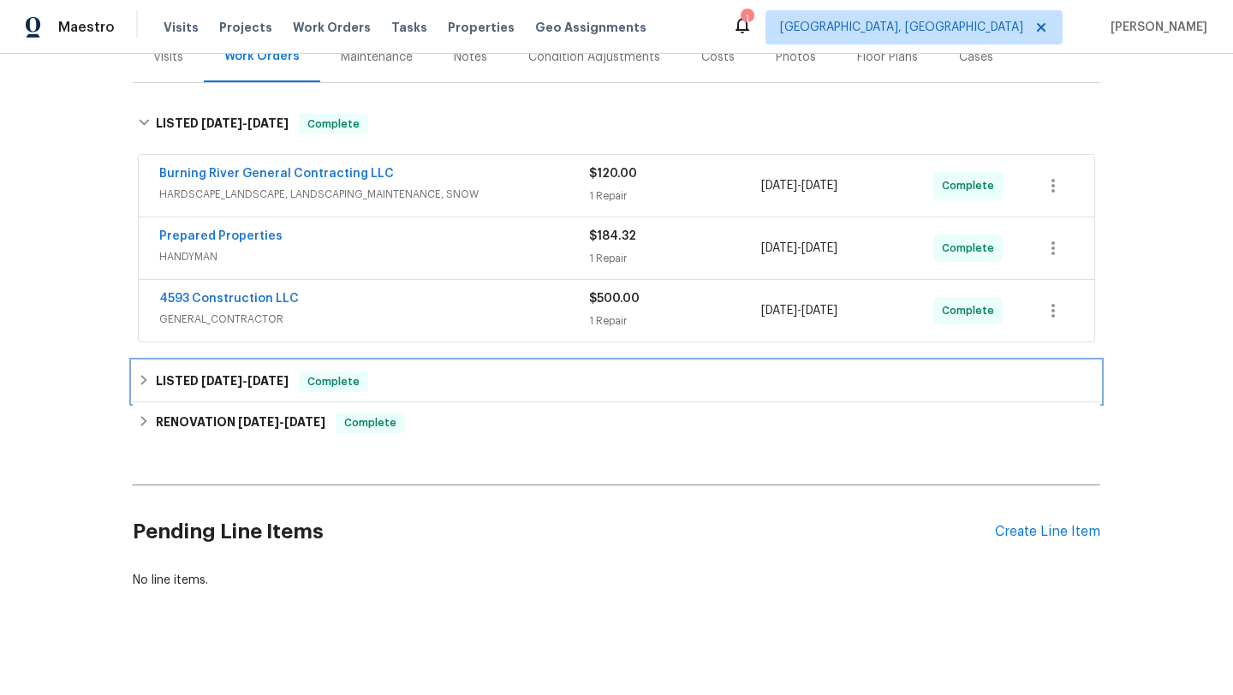
click at [341, 389] on span "Complete" at bounding box center [334, 381] width 66 height 17
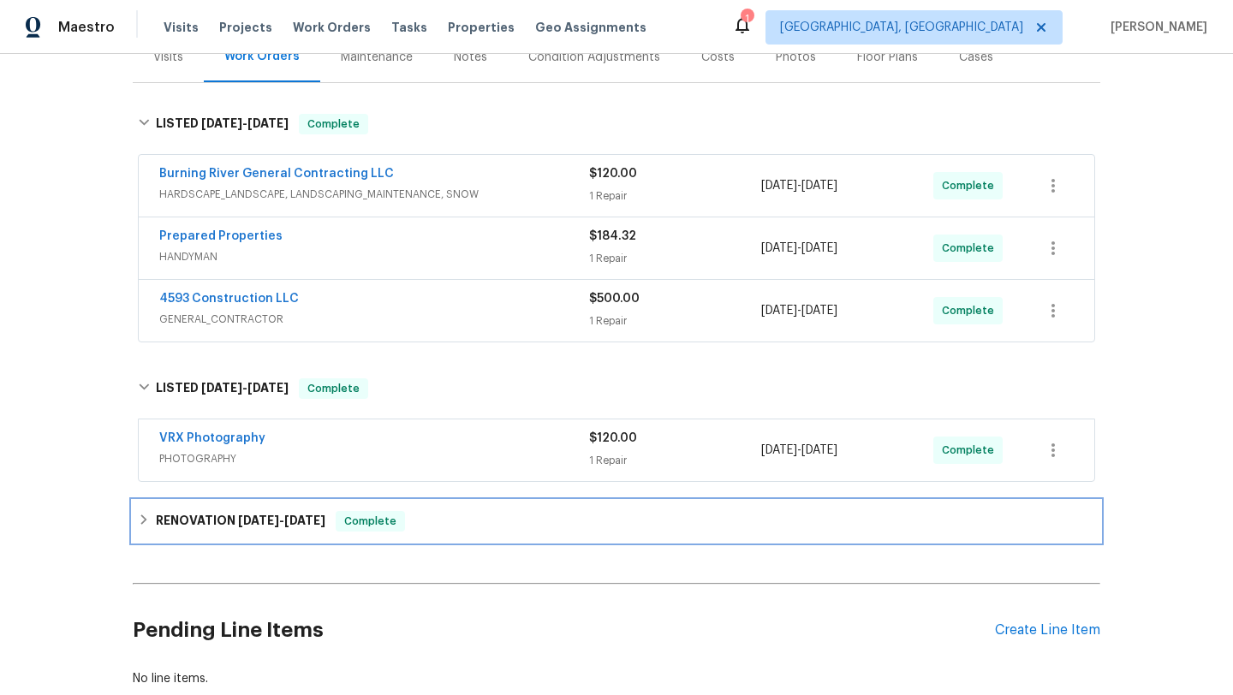
click at [310, 523] on span "8/7/25" at bounding box center [304, 521] width 41 height 12
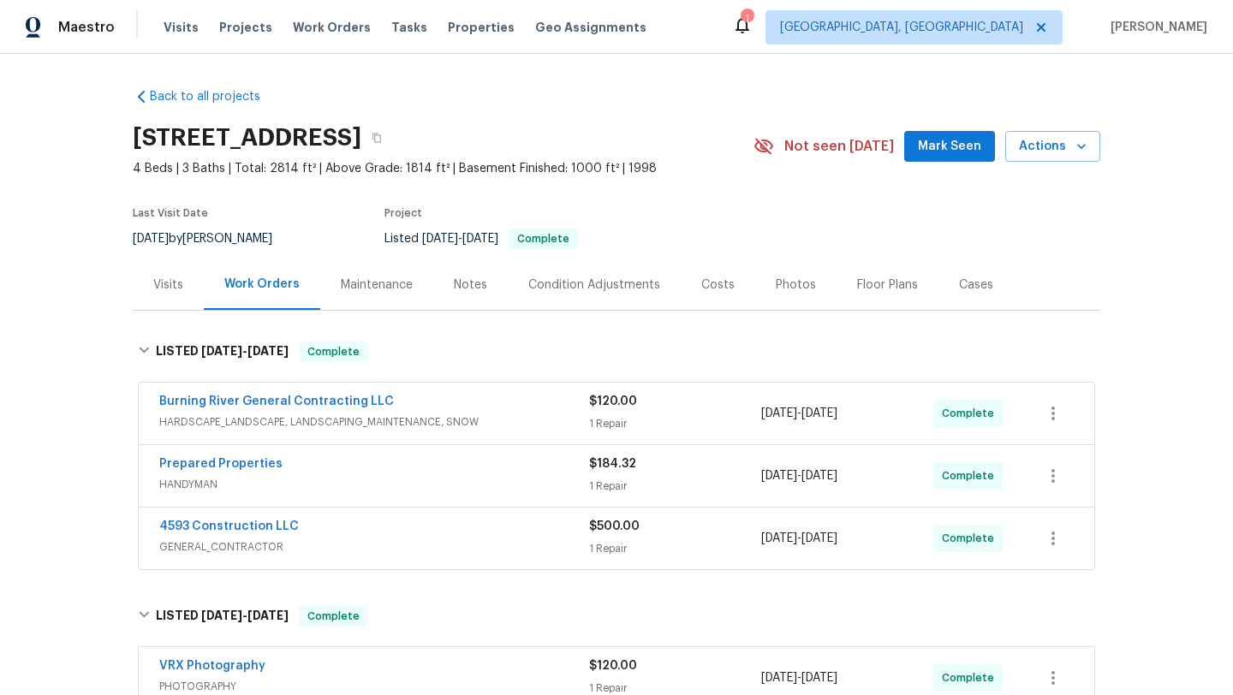
scroll to position [68, 0]
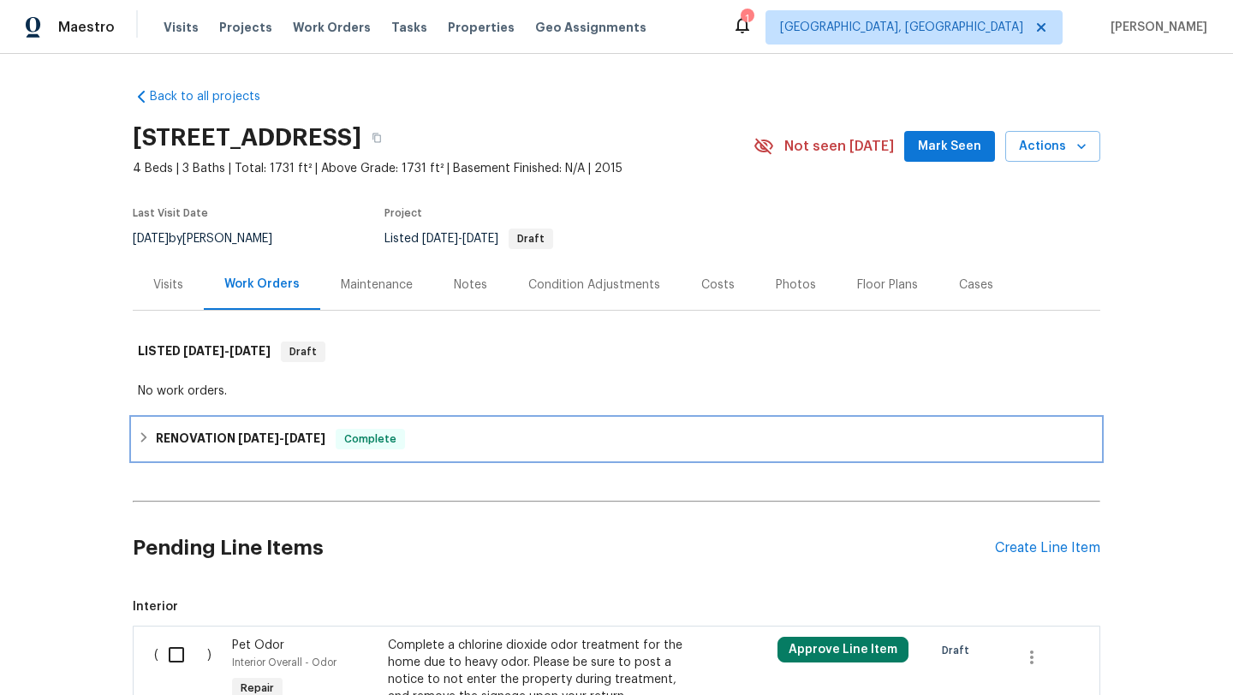
click at [262, 440] on span "[DATE]" at bounding box center [258, 438] width 41 height 12
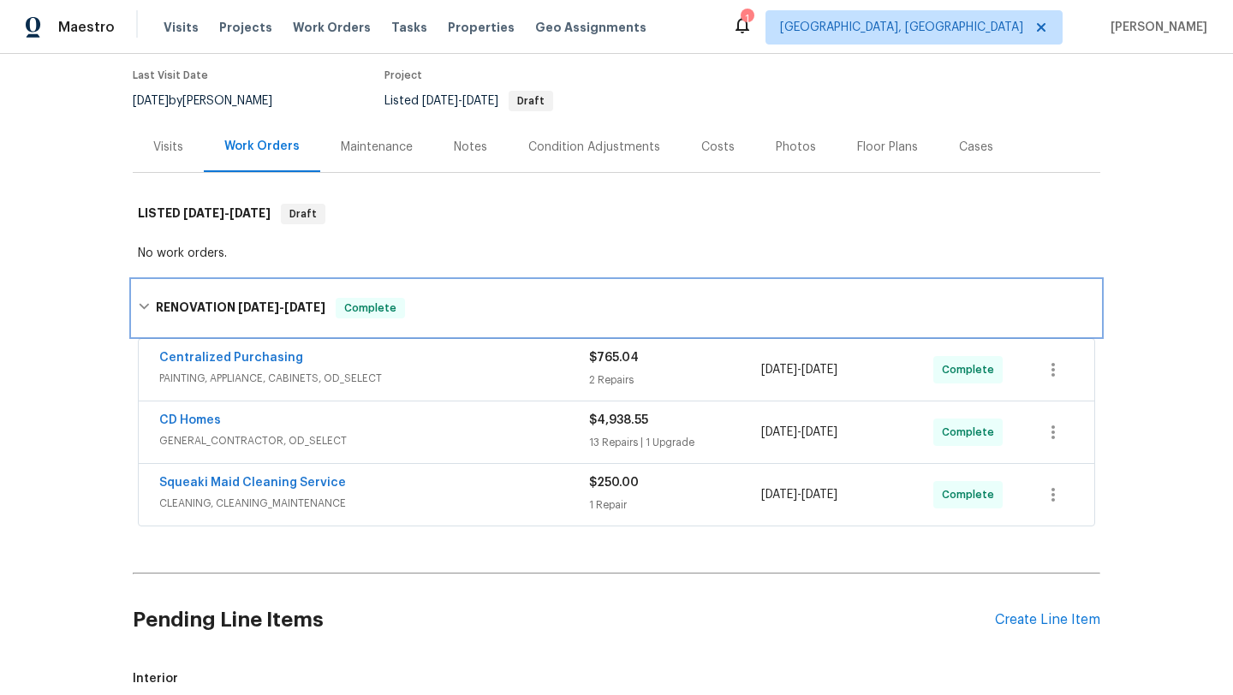
scroll to position [135, 0]
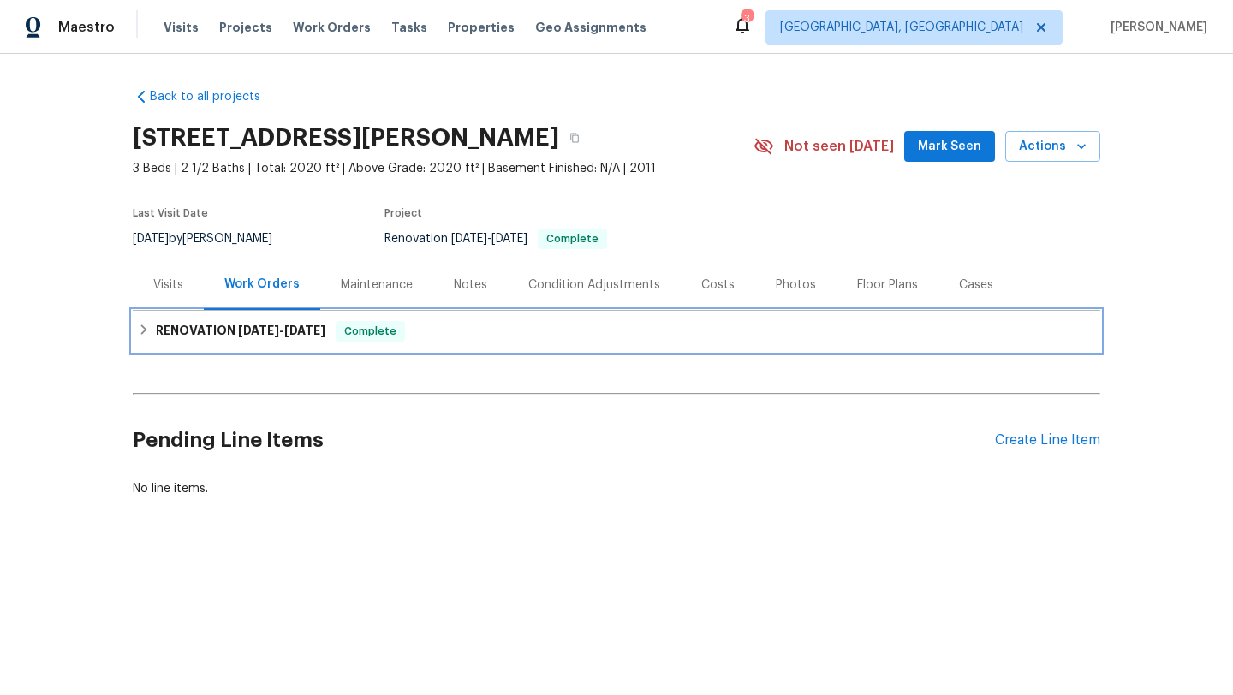
click at [301, 322] on h6 "RENOVATION 9/5/25 - 9/10/25" at bounding box center [241, 331] width 170 height 21
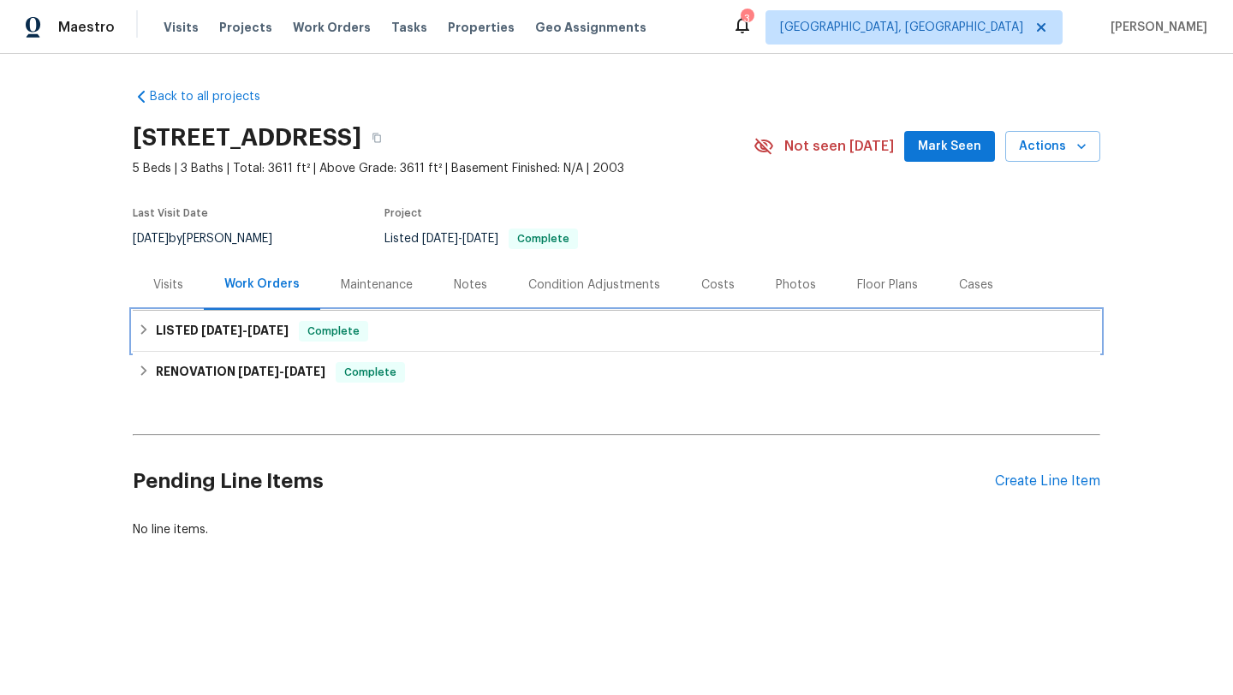
click at [431, 331] on div "LISTED [DATE] - [DATE] Complete" at bounding box center [616, 331] width 957 height 21
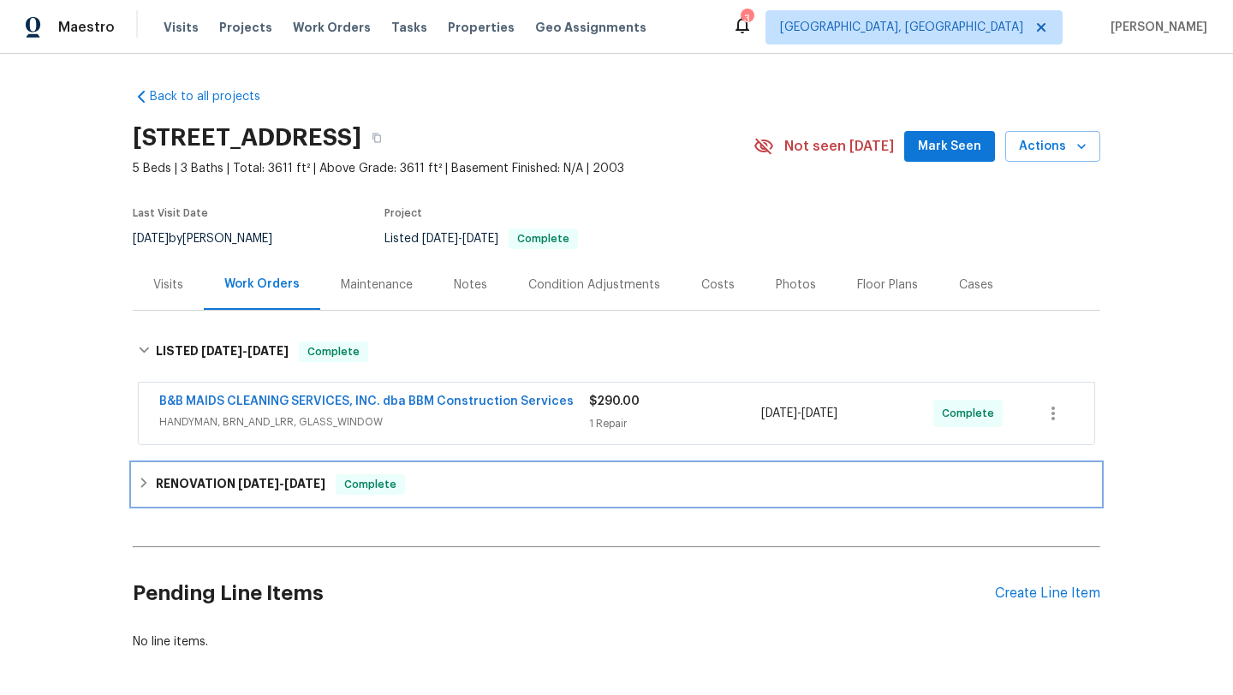
click at [374, 478] on span "Complete" at bounding box center [370, 484] width 66 height 17
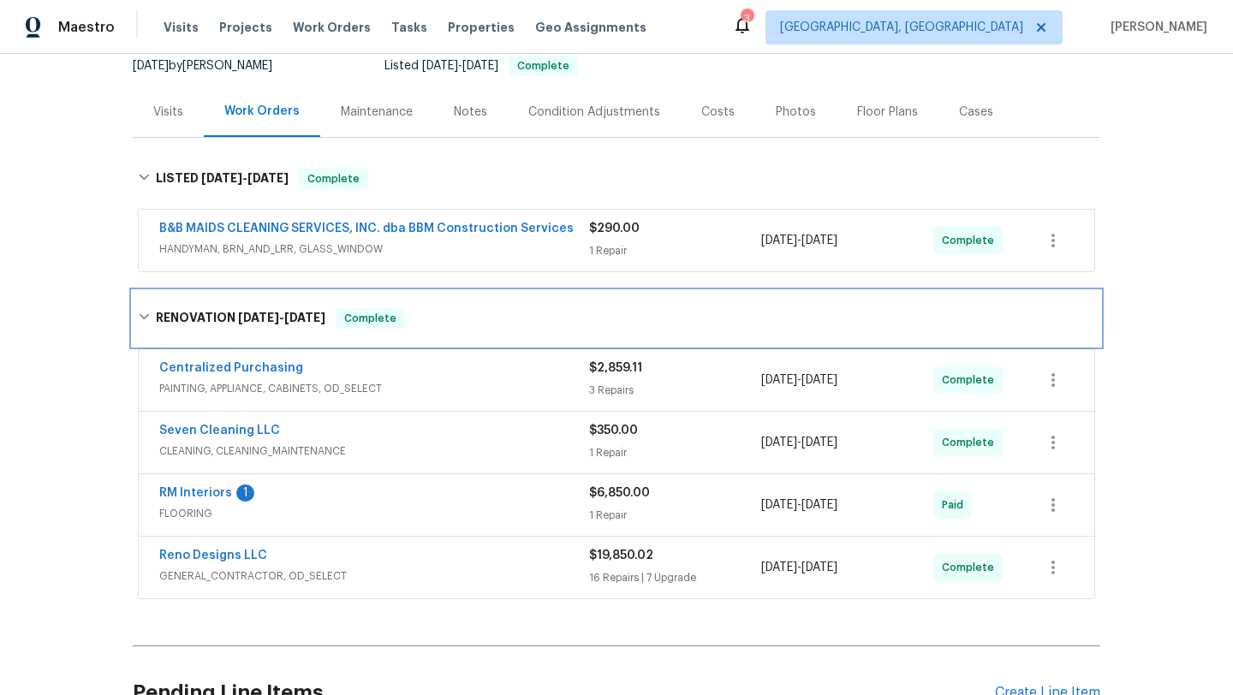
scroll to position [171, 0]
